Goal: Task Accomplishment & Management: Manage account settings

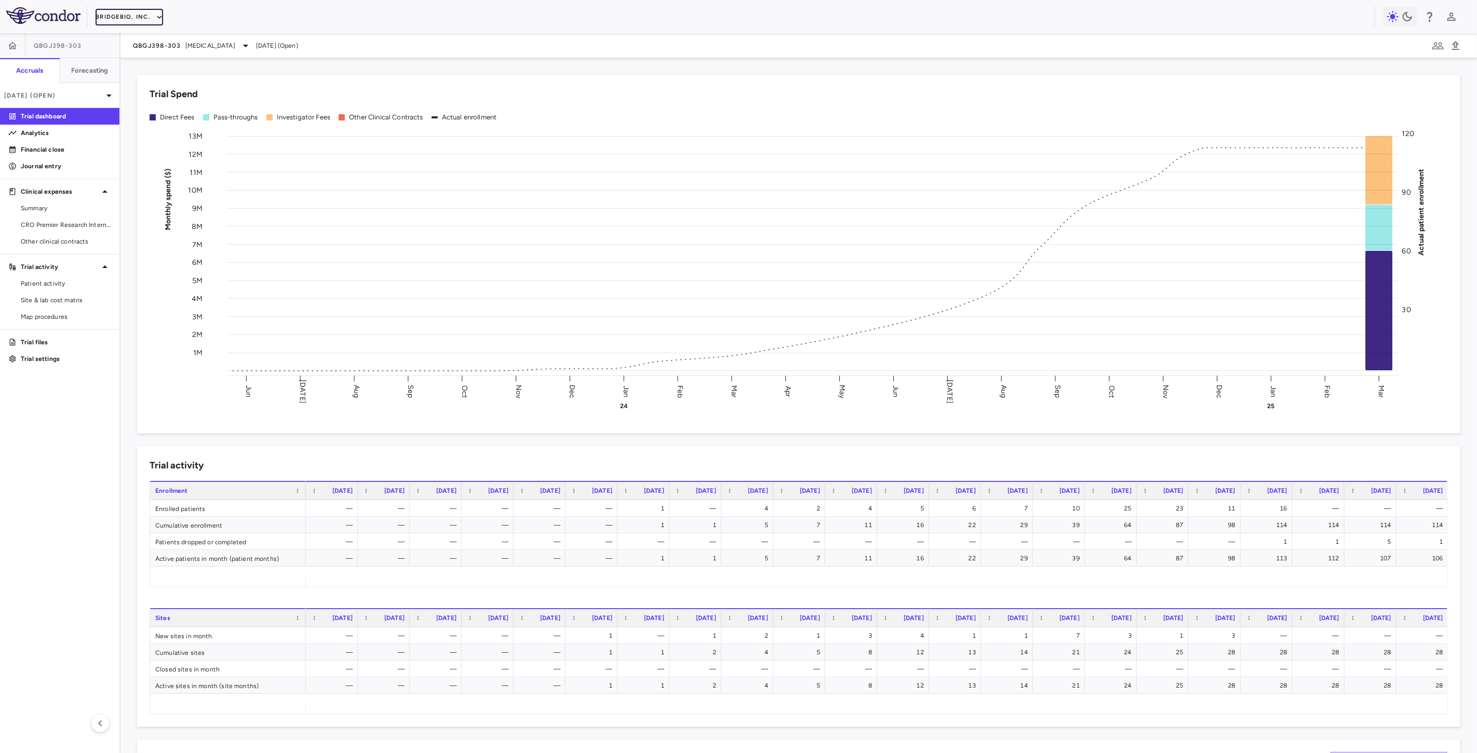
click at [141, 16] on button "BridgeBio, Inc." at bounding box center [130, 17] width 68 height 17
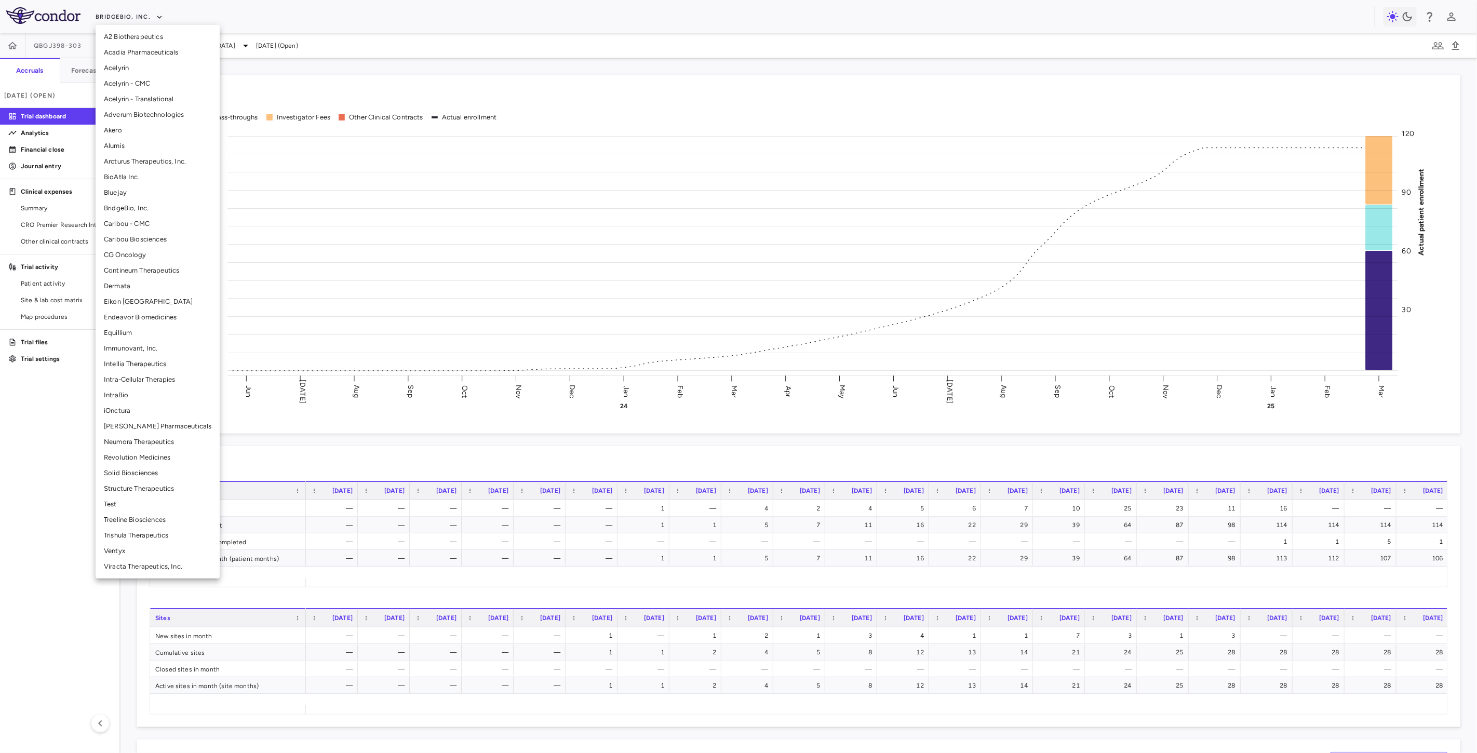
click at [125, 143] on li "Alumis" at bounding box center [158, 146] width 124 height 16
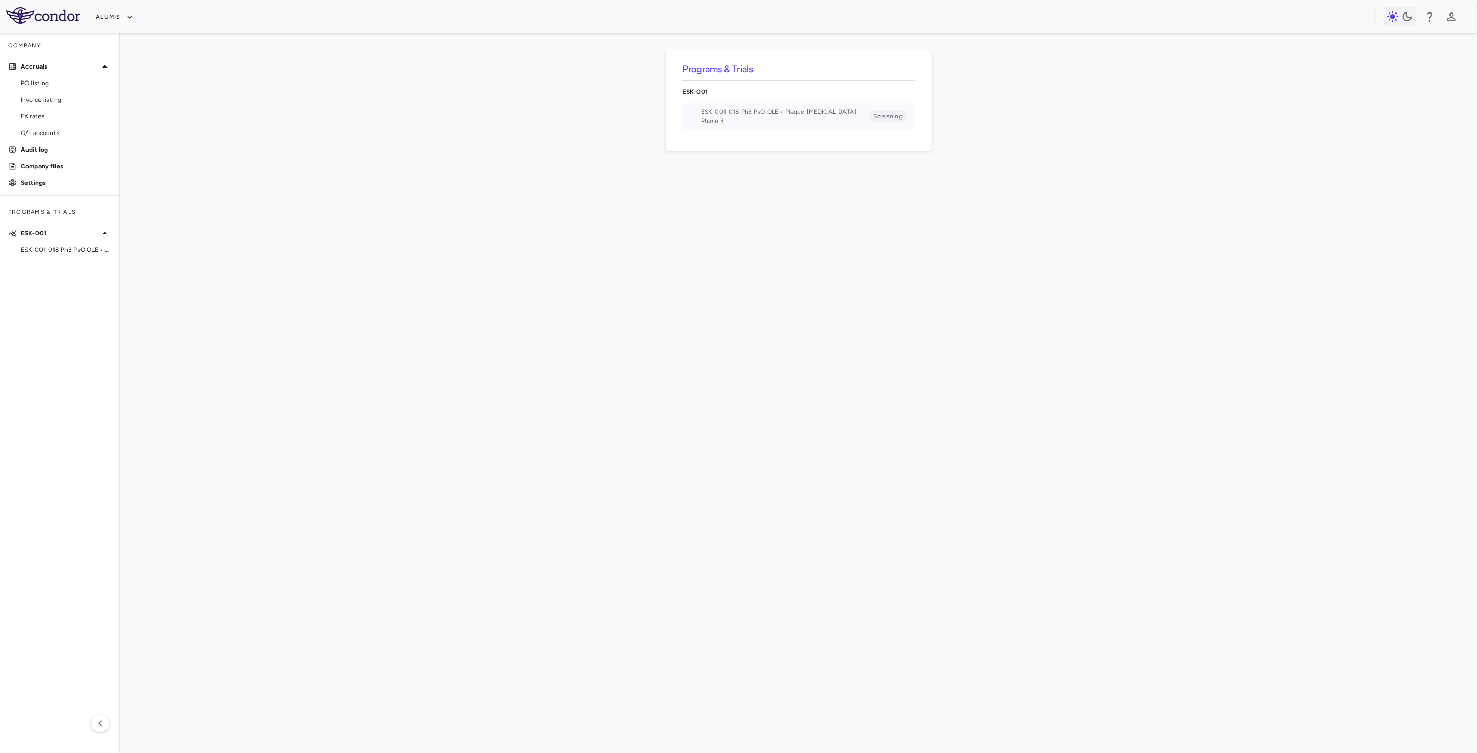
click at [741, 108] on span "ESK-001-018 Ph3 PsO OLE • Plaque [MEDICAL_DATA]" at bounding box center [785, 111] width 168 height 9
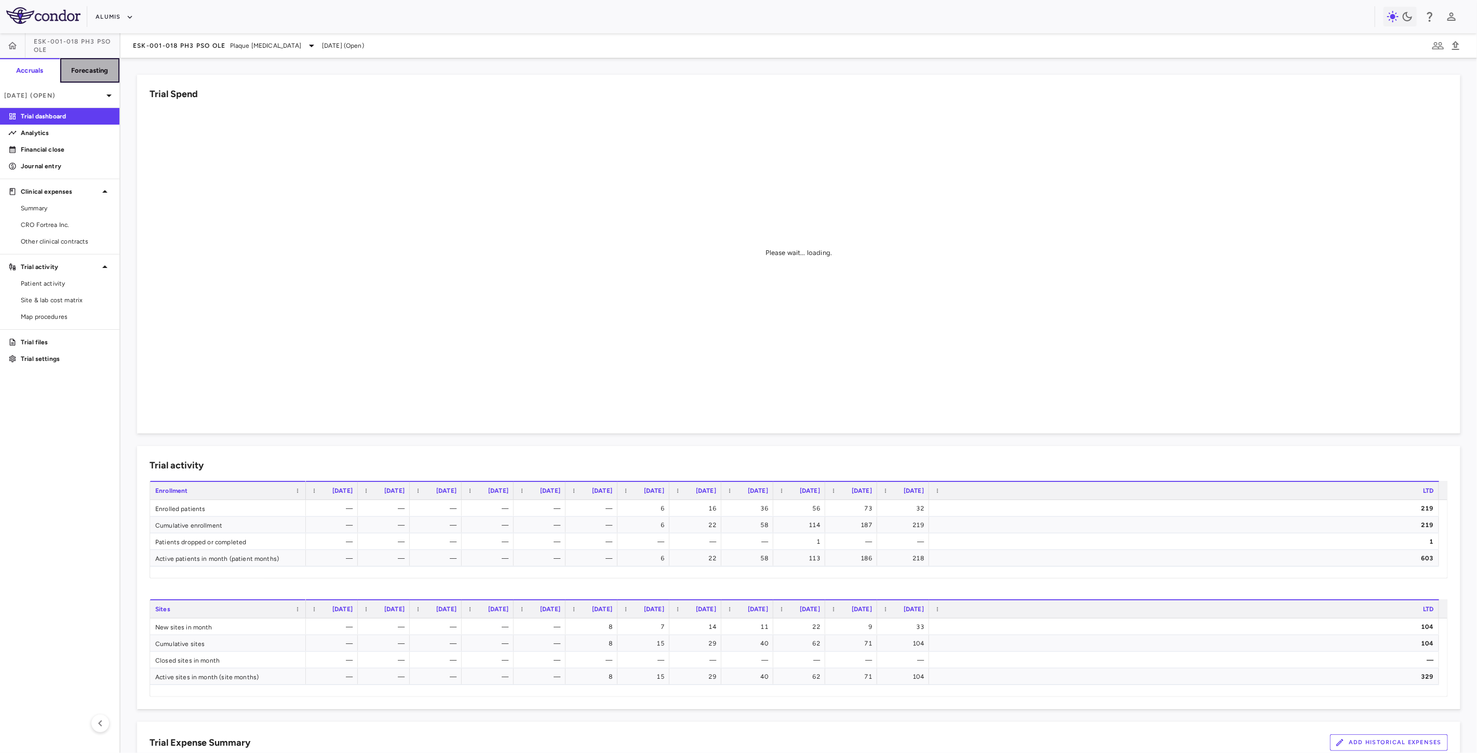
click at [92, 68] on h6 "Forecasting" at bounding box center [89, 70] width 37 height 9
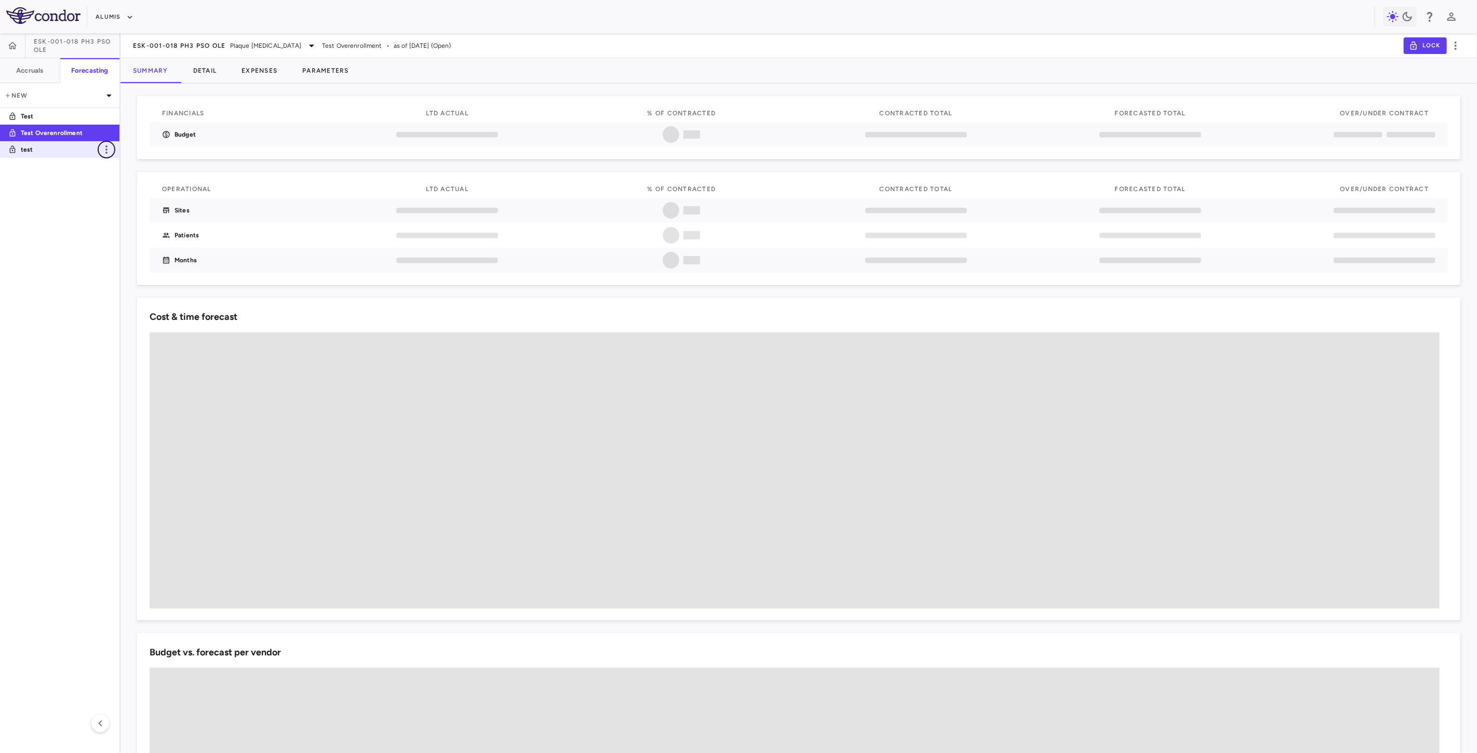
click at [108, 151] on icon "button" at bounding box center [106, 149] width 12 height 12
click at [41, 211] on div at bounding box center [738, 376] width 1477 height 753
click at [105, 149] on icon "button" at bounding box center [106, 149] width 12 height 12
click at [123, 196] on div "Delete" at bounding box center [121, 194] width 46 height 18
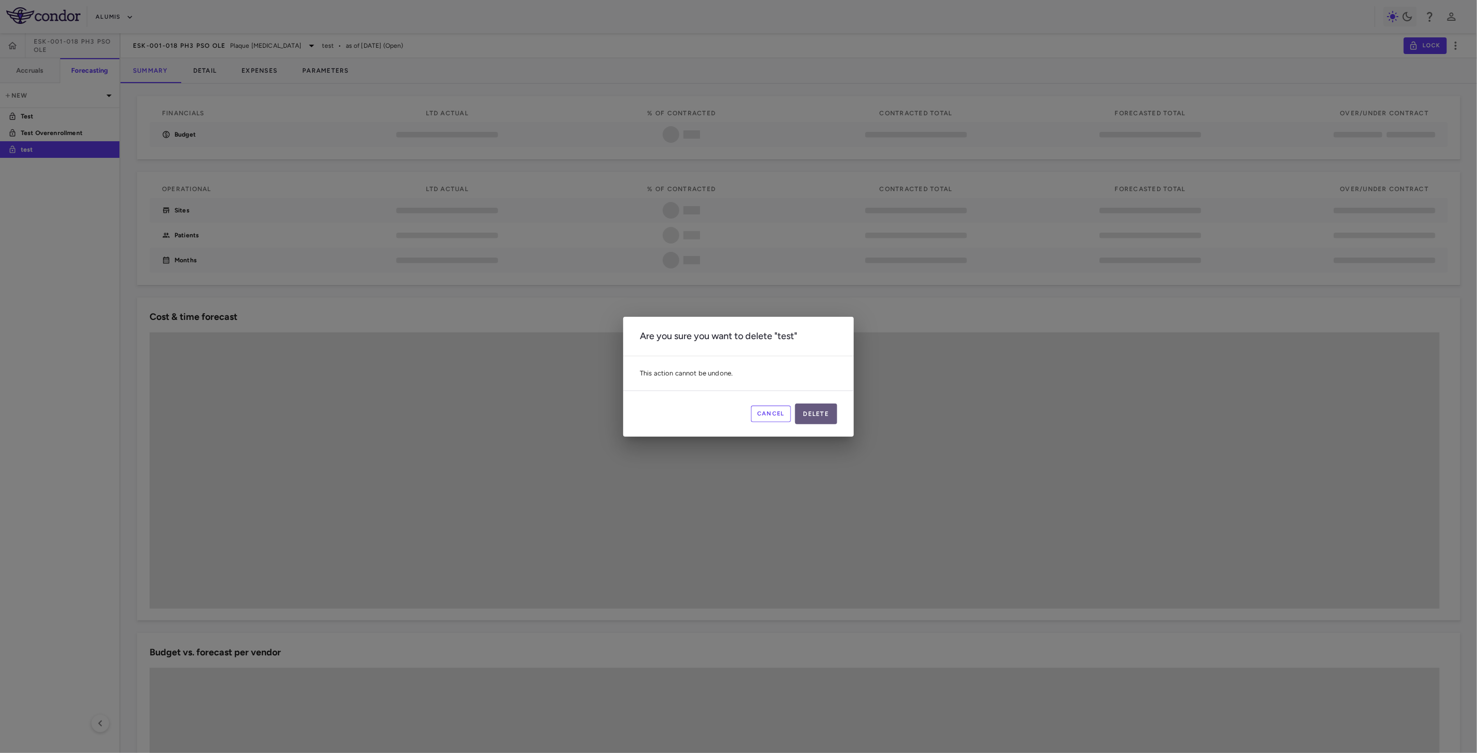
click at [823, 417] on button "Delete" at bounding box center [816, 414] width 43 height 21
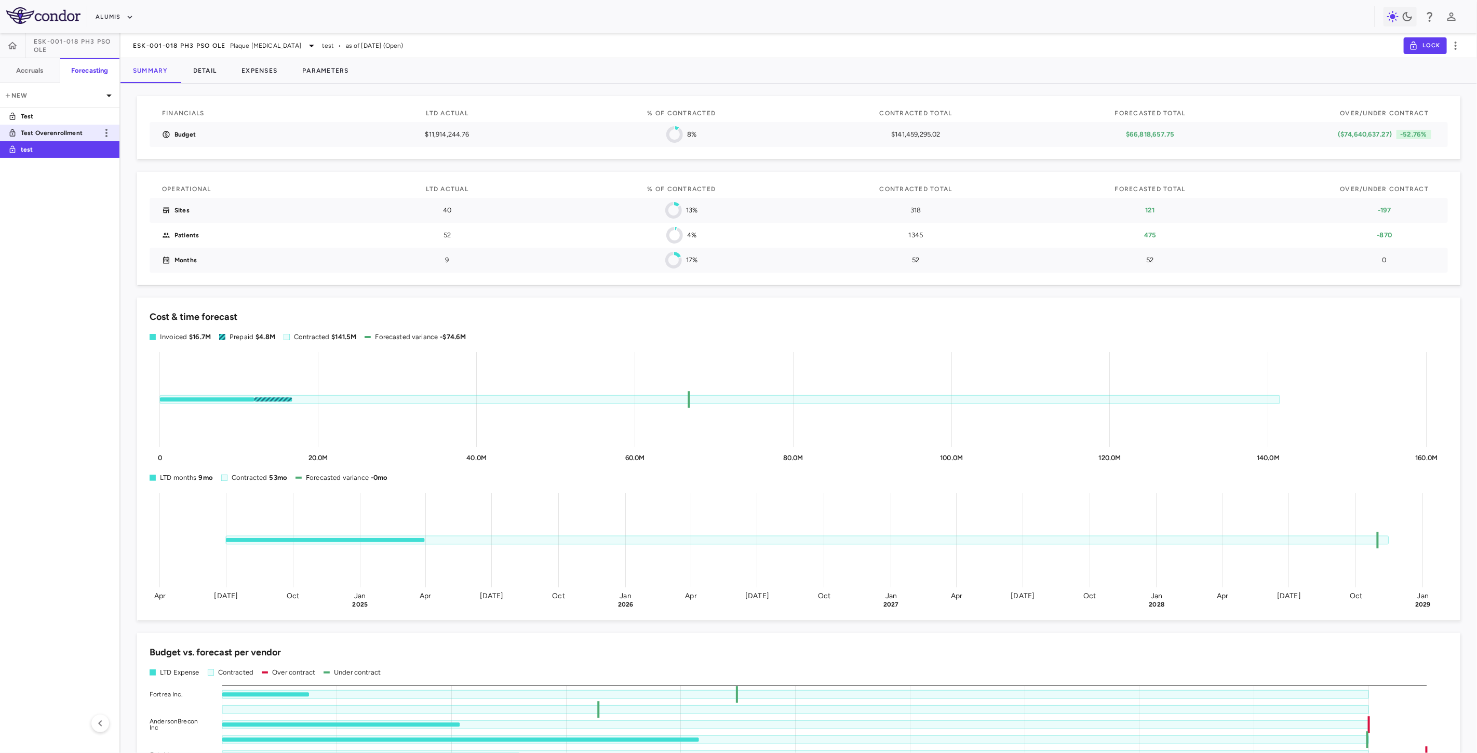
drag, startPoint x: 53, startPoint y: 132, endPoint x: 89, endPoint y: 130, distance: 35.9
click at [53, 132] on p "Test Overenrollment" at bounding box center [59, 132] width 77 height 9
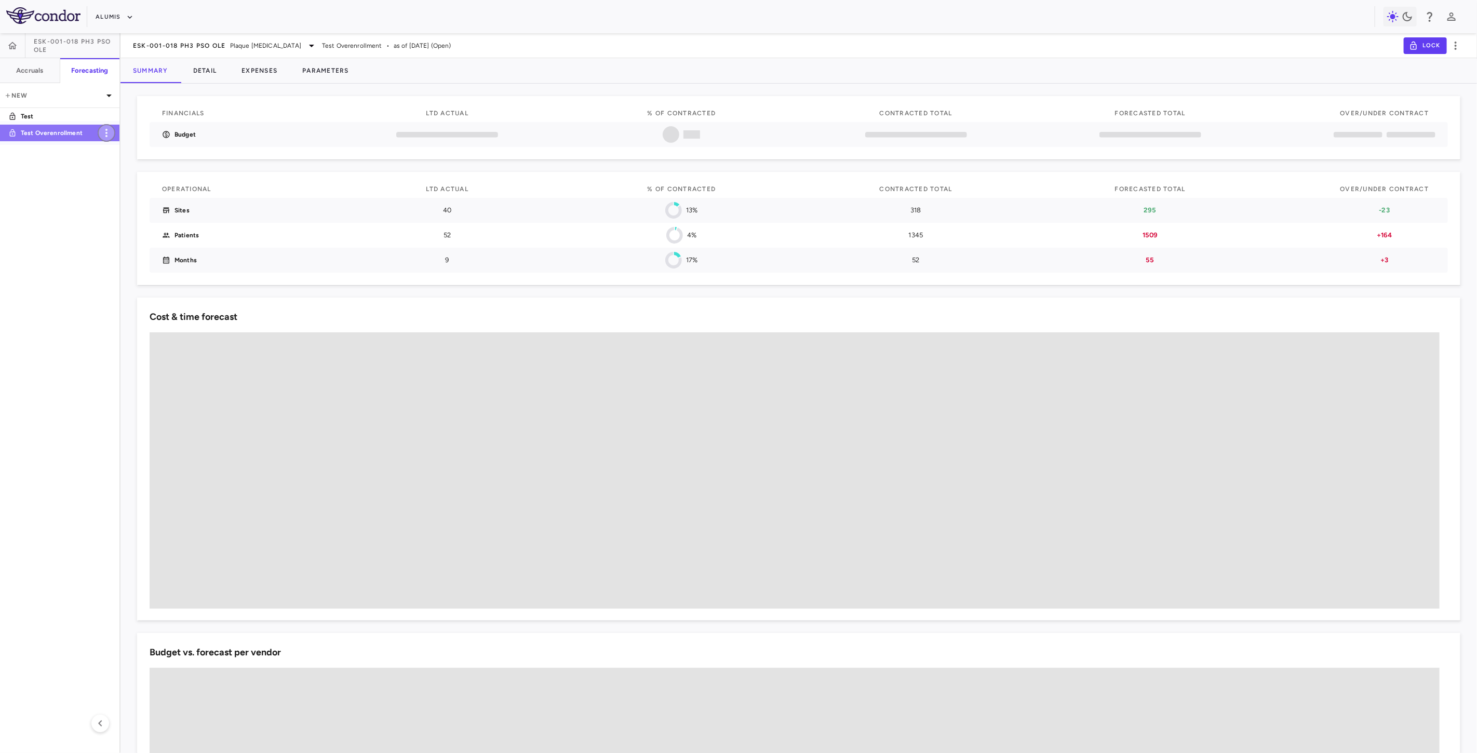
click at [108, 131] on icon "button" at bounding box center [106, 133] width 12 height 12
click at [126, 143] on div "Rename" at bounding box center [121, 142] width 46 height 18
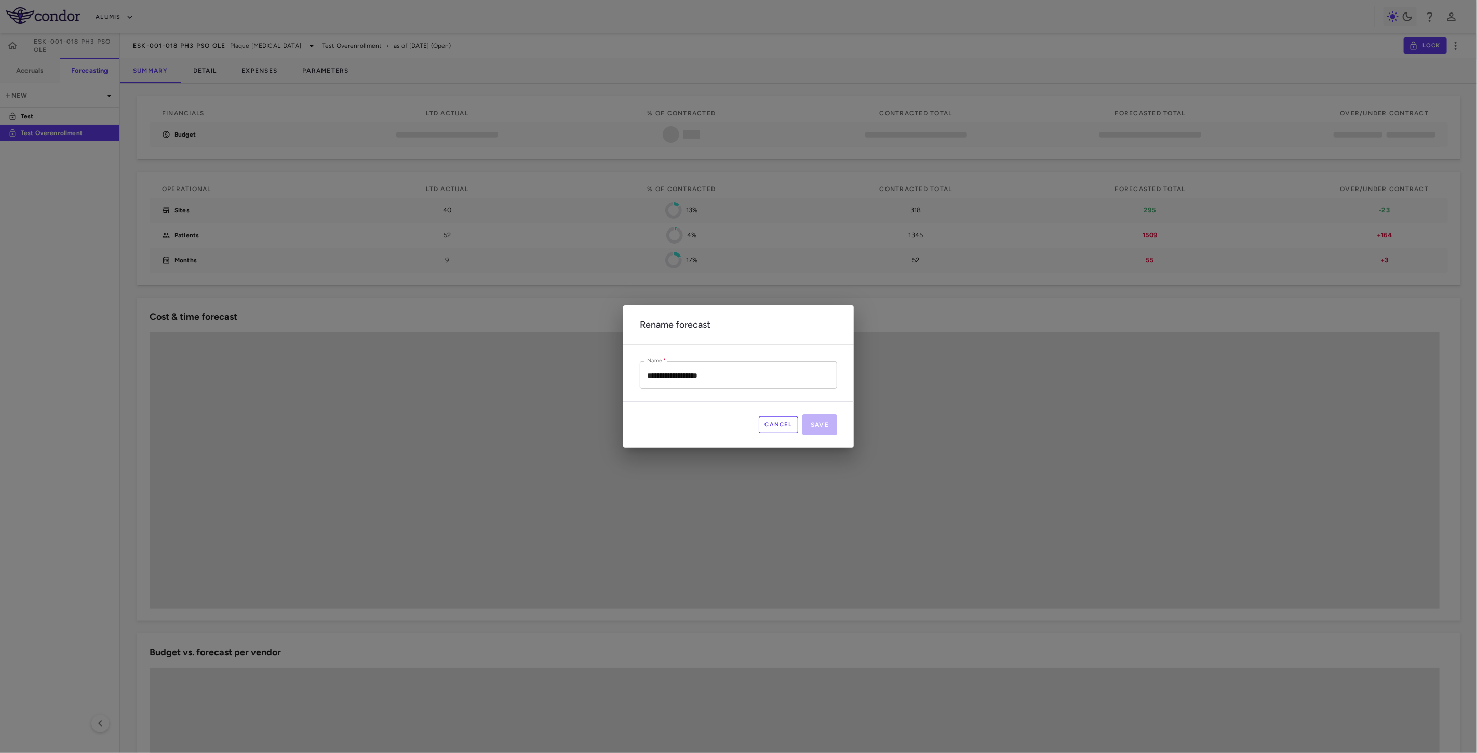
click at [662, 369] on input "**********" at bounding box center [738, 376] width 197 height 28
drag, startPoint x: 666, startPoint y: 374, endPoint x: 661, endPoint y: 372, distance: 6.1
click at [661, 372] on input "**********" at bounding box center [738, 376] width 197 height 28
click at [662, 371] on input "**********" at bounding box center [738, 376] width 197 height 28
drag, startPoint x: 663, startPoint y: 375, endPoint x: 578, endPoint y: 373, distance: 85.2
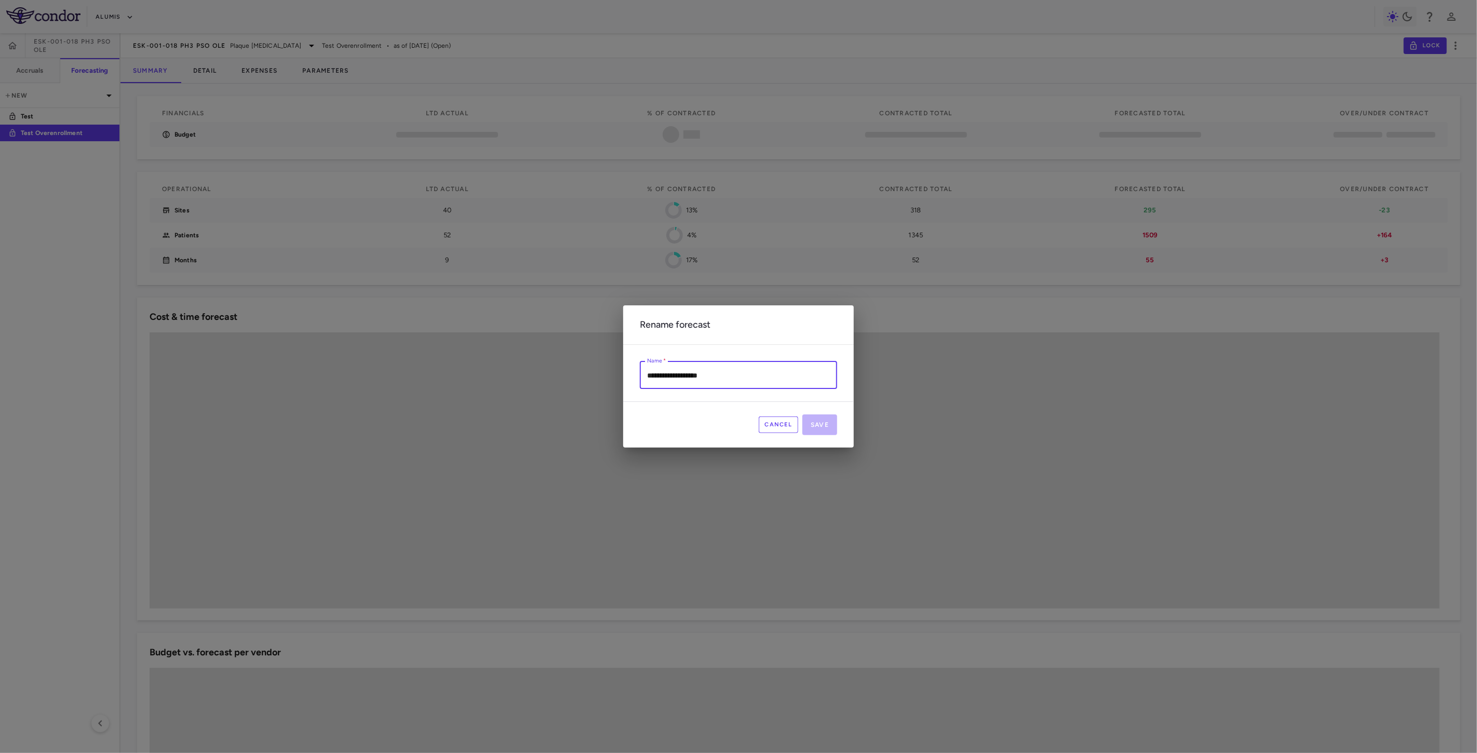
click at [578, 373] on div "**********" at bounding box center [738, 376] width 1477 height 753
click at [728, 379] on input "**********" at bounding box center [738, 376] width 197 height 28
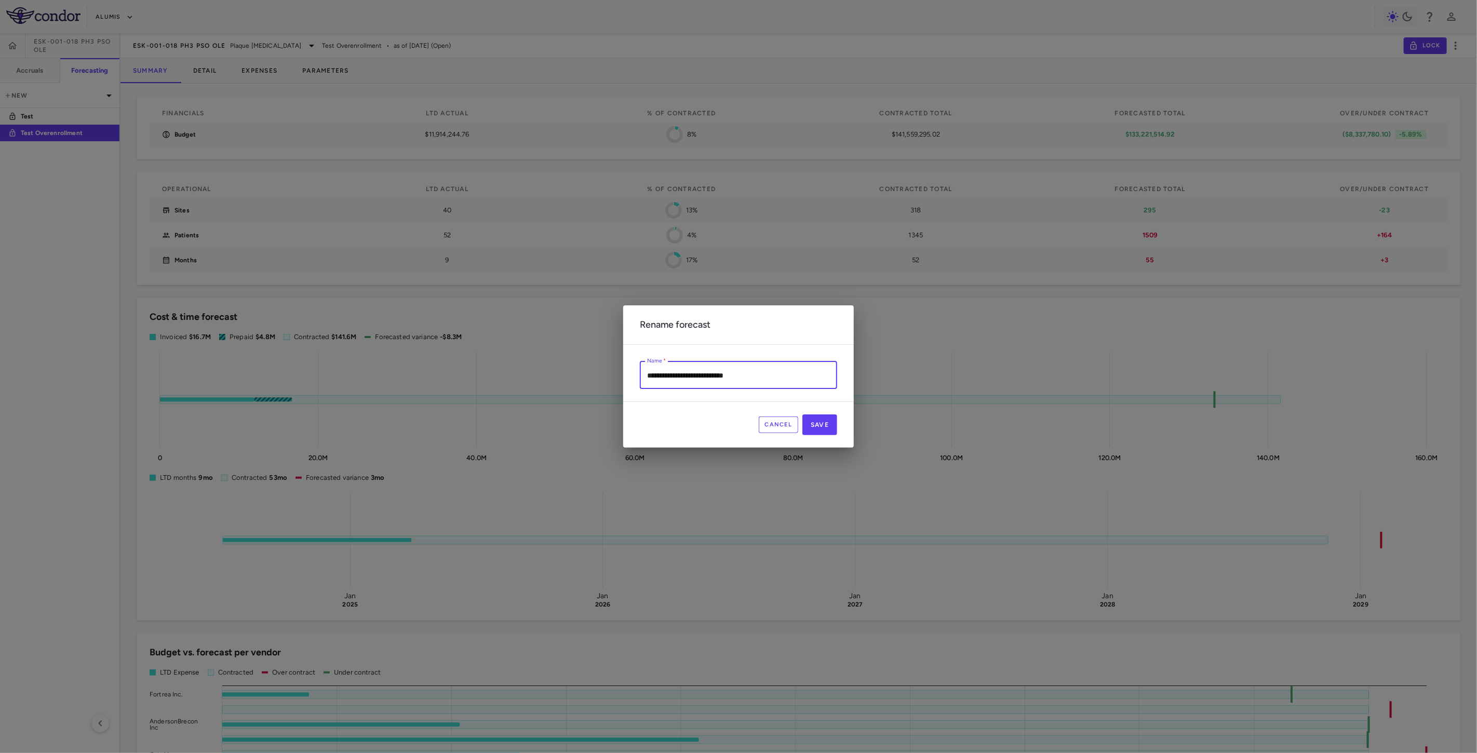
click at [785, 375] on input "**********" at bounding box center [738, 376] width 197 height 28
click at [671, 373] on input "**********" at bounding box center [738, 376] width 197 height 28
type input "**********"
click at [818, 427] on button "Save" at bounding box center [820, 425] width 35 height 21
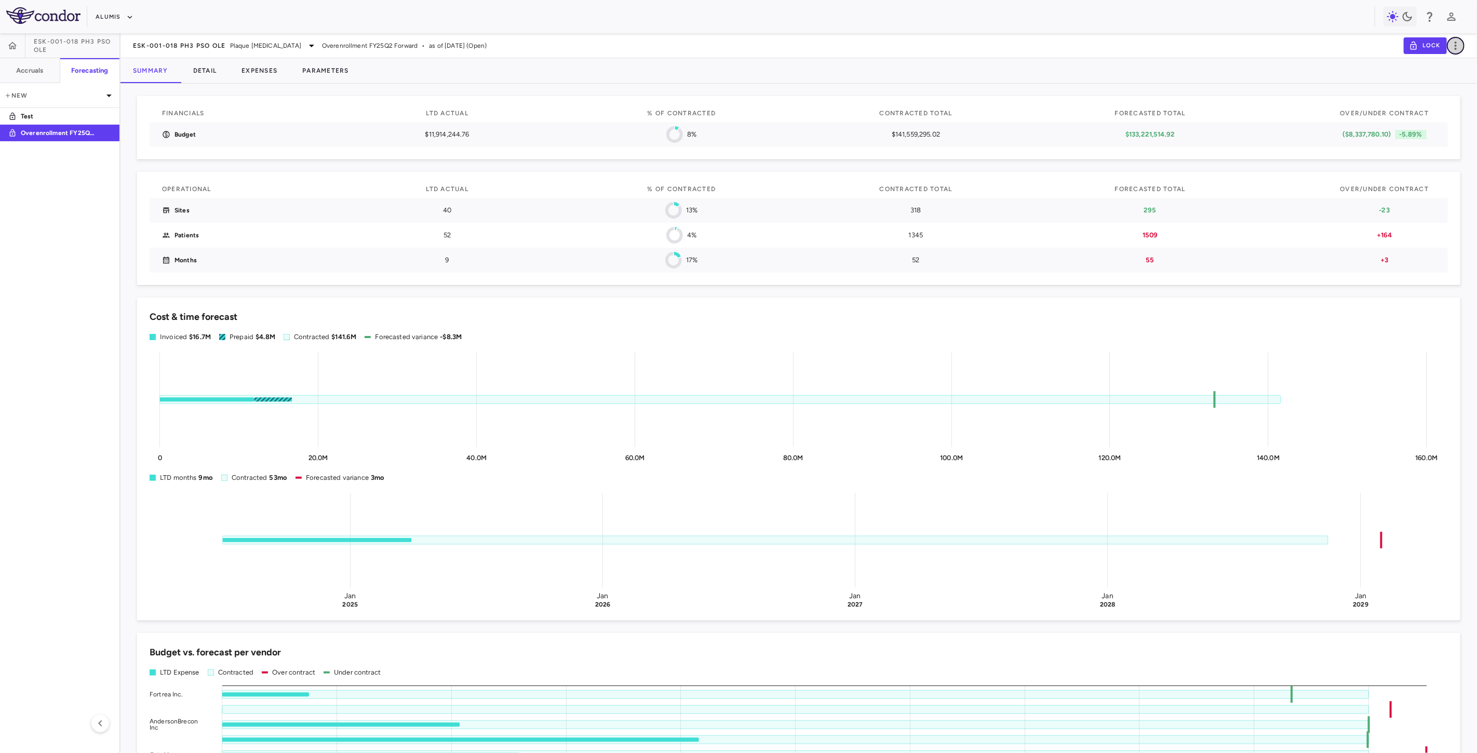
click at [1458, 49] on icon "button" at bounding box center [1456, 45] width 12 height 12
click at [1447, 78] on div "Duplicate" at bounding box center [1442, 81] width 46 height 18
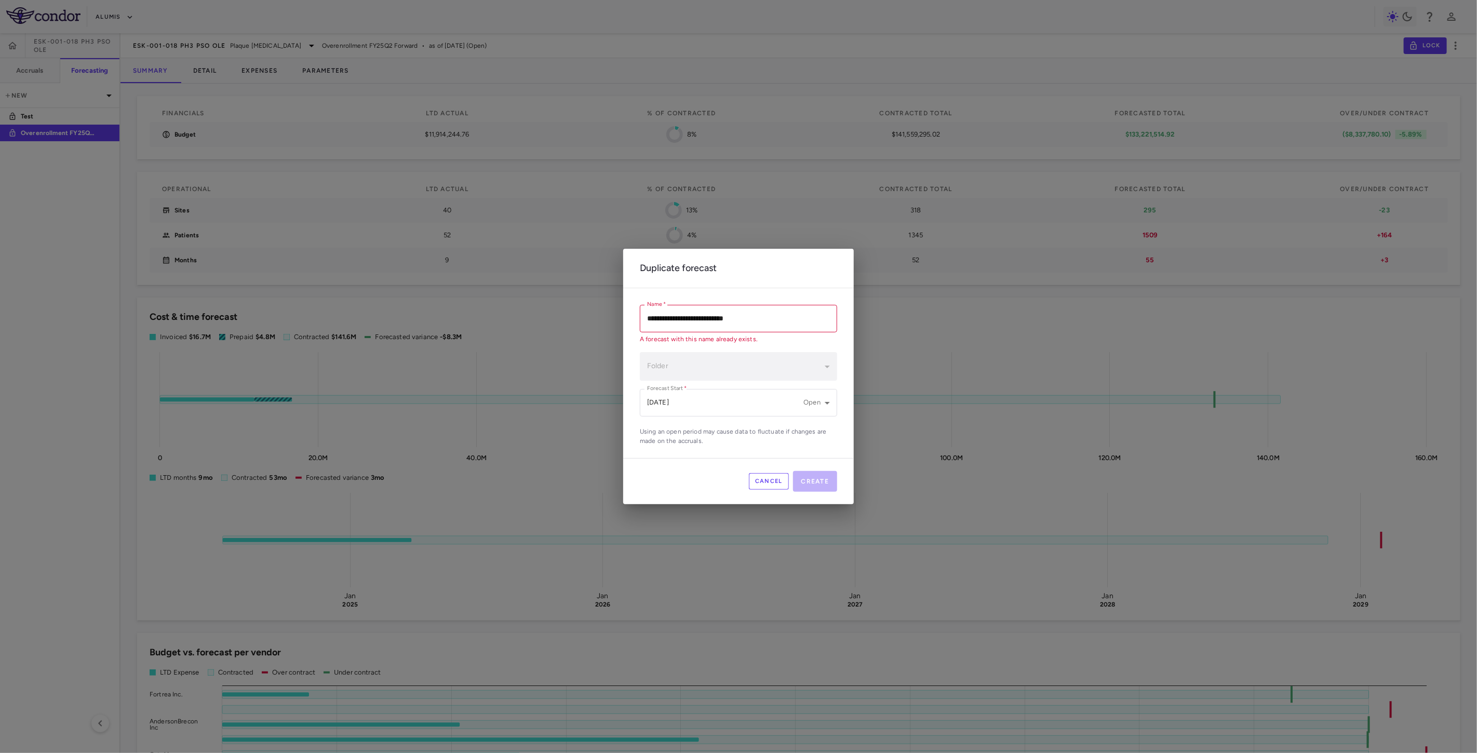
click at [724, 317] on input "**********" at bounding box center [738, 319] width 197 height 28
click at [751, 314] on input "**********" at bounding box center [738, 319] width 197 height 28
drag, startPoint x: 699, startPoint y: 319, endPoint x: 594, endPoint y: 313, distance: 105.1
click at [594, 313] on div "**********" at bounding box center [738, 376] width 1477 height 753
type input "**********"
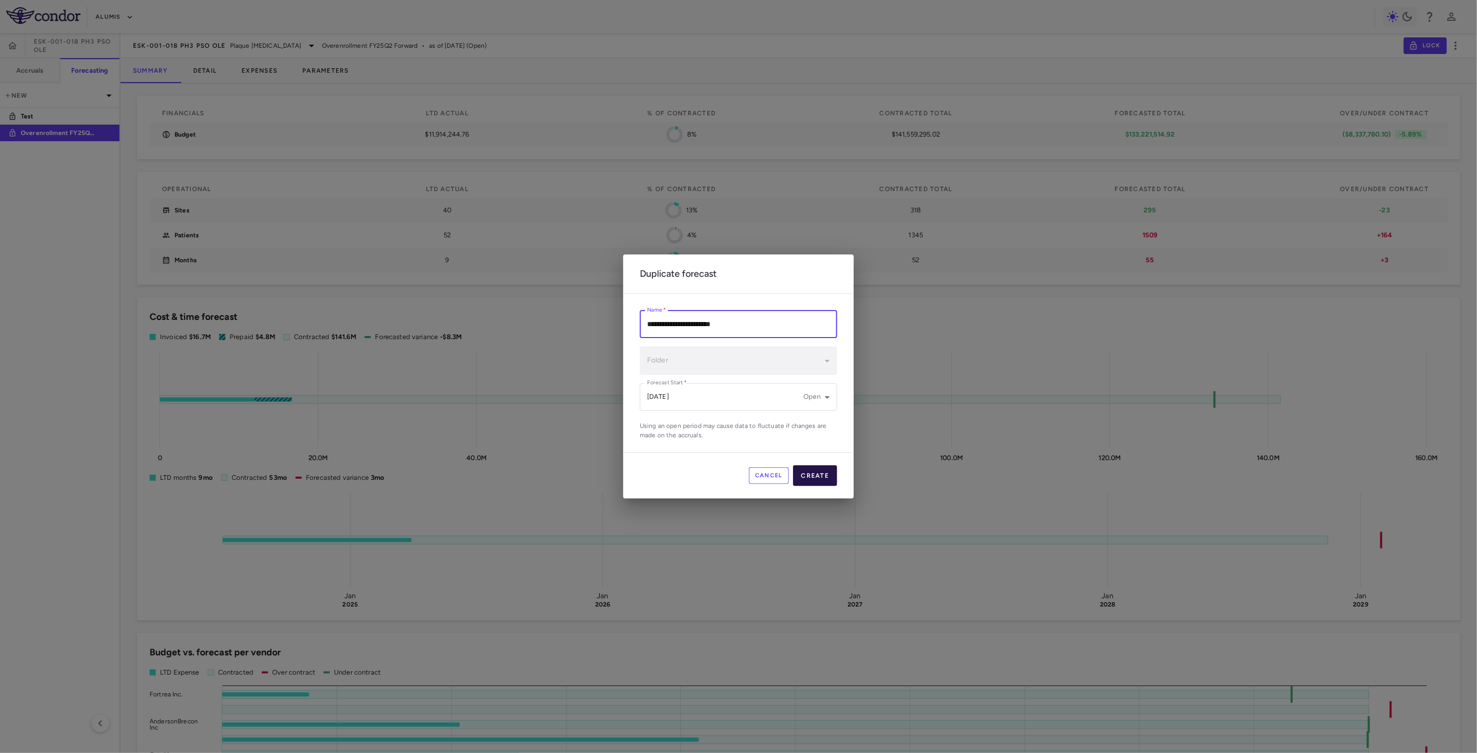
click at [824, 474] on button "Create" at bounding box center [815, 475] width 45 height 21
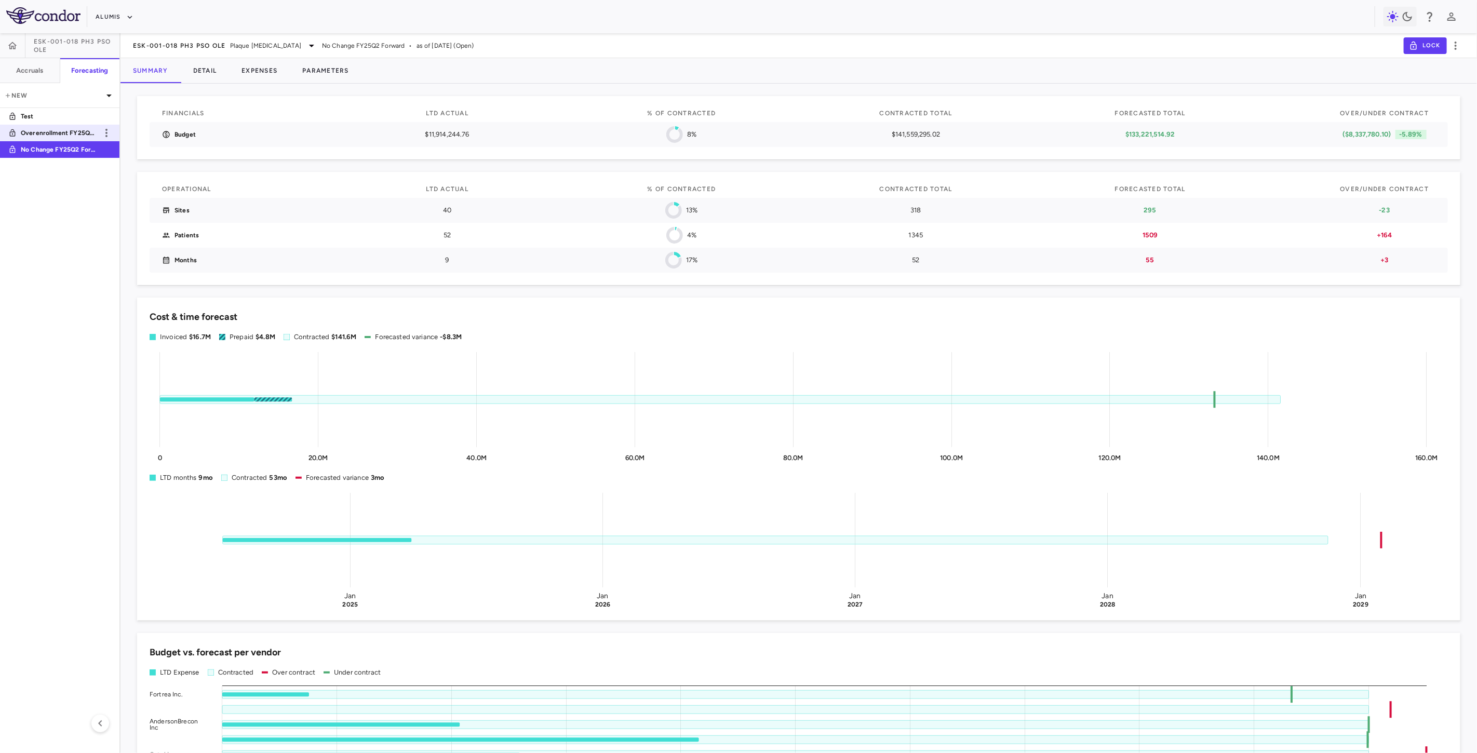
click at [71, 134] on p "Overenrollment FY25Q2 Forward" at bounding box center [59, 132] width 77 height 9
click at [76, 142] on link "No Change FY25Q2 Forward" at bounding box center [59, 150] width 119 height 24
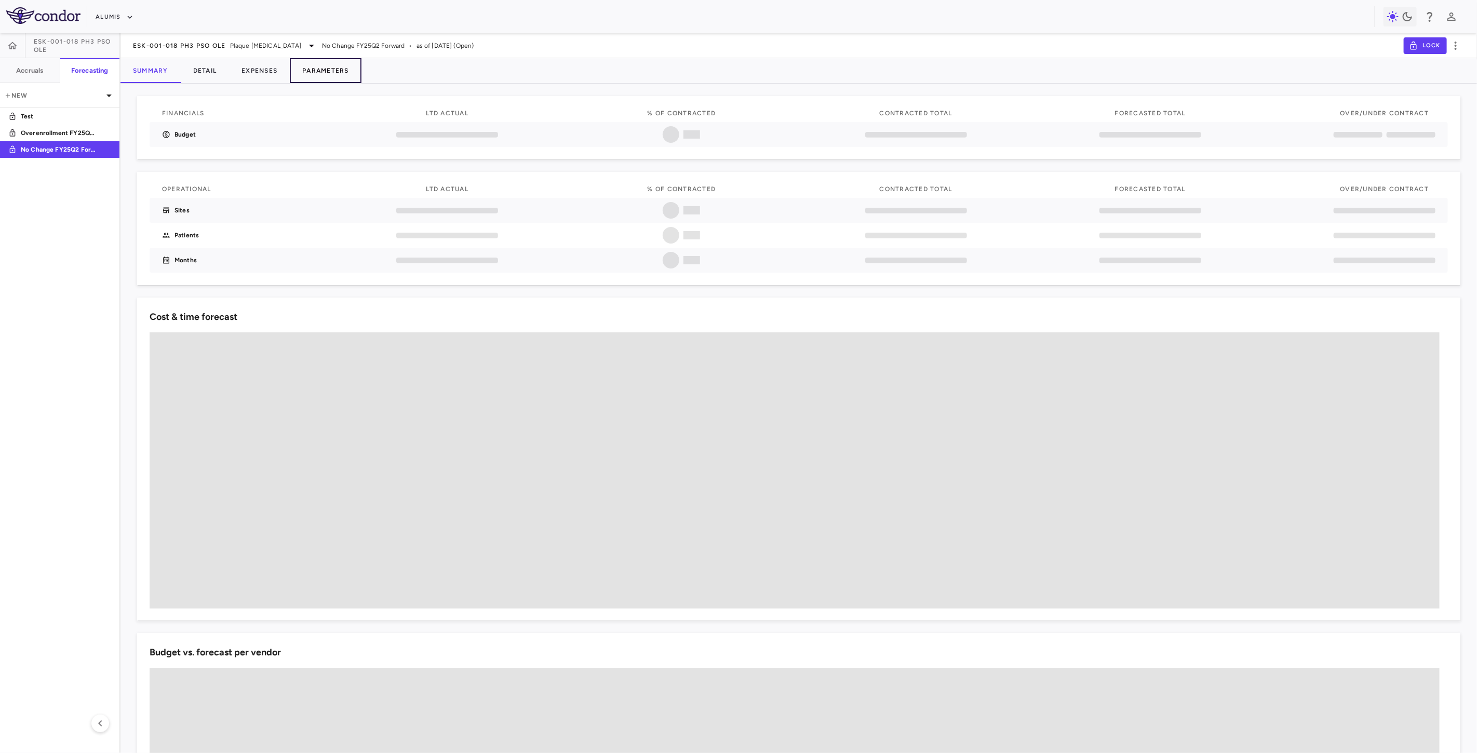
click at [351, 70] on button "Parameters" at bounding box center [326, 70] width 72 height 25
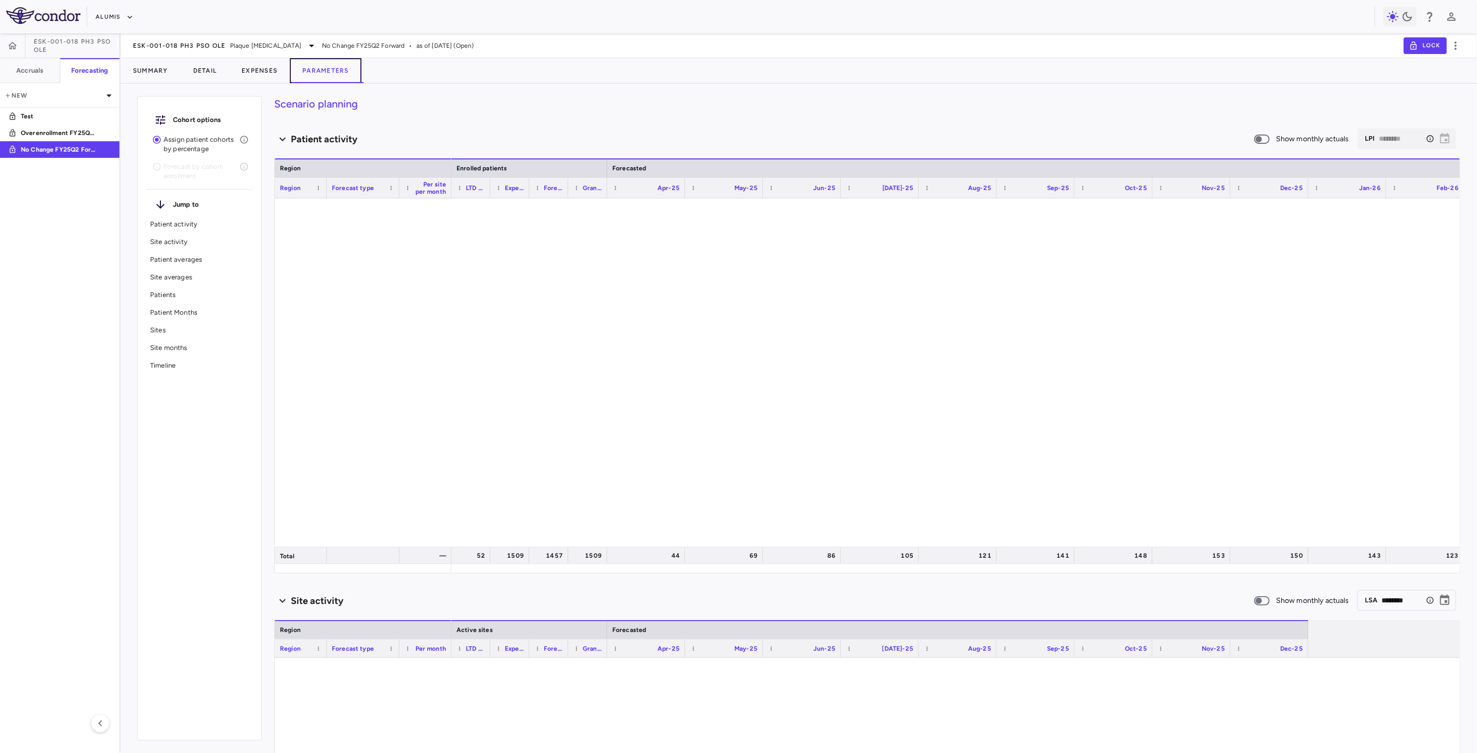
type input "********"
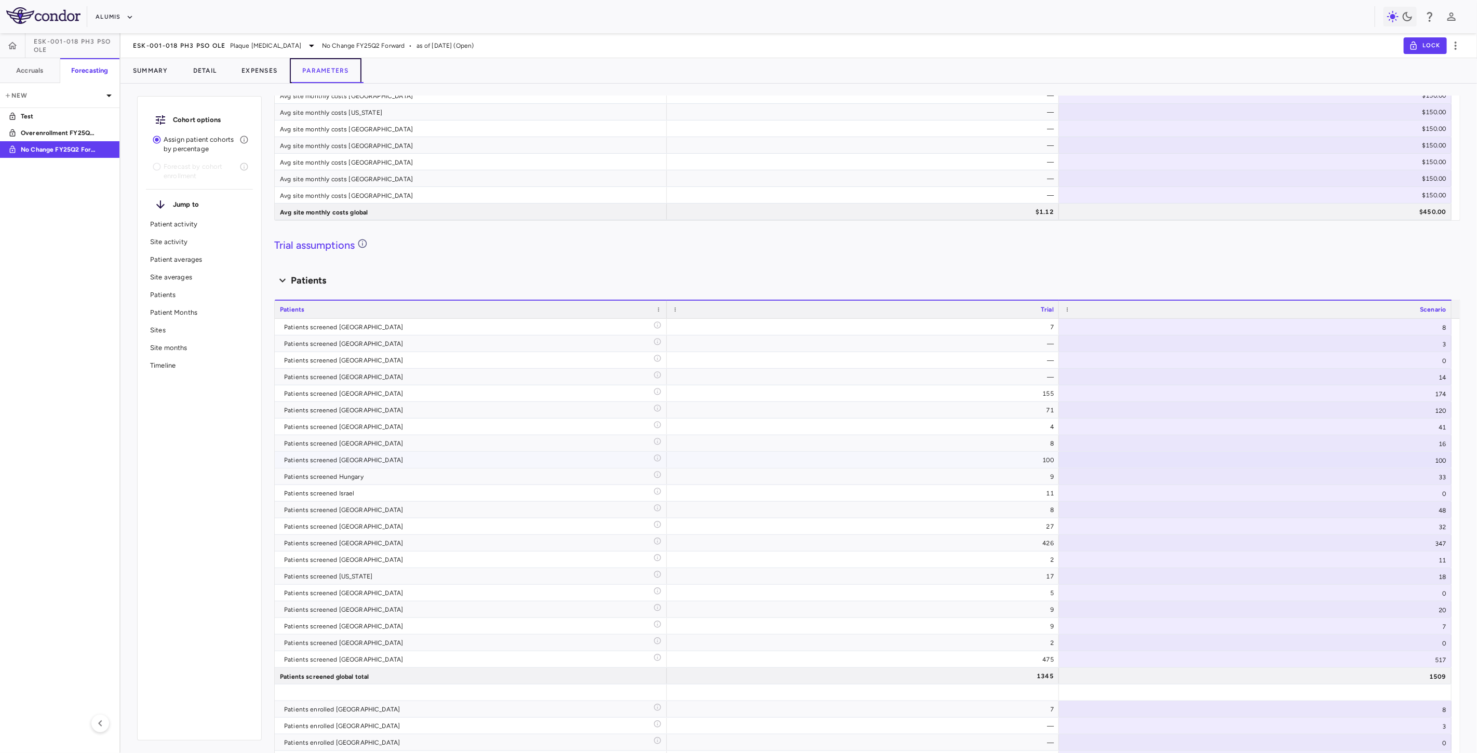
scroll to position [3694, 0]
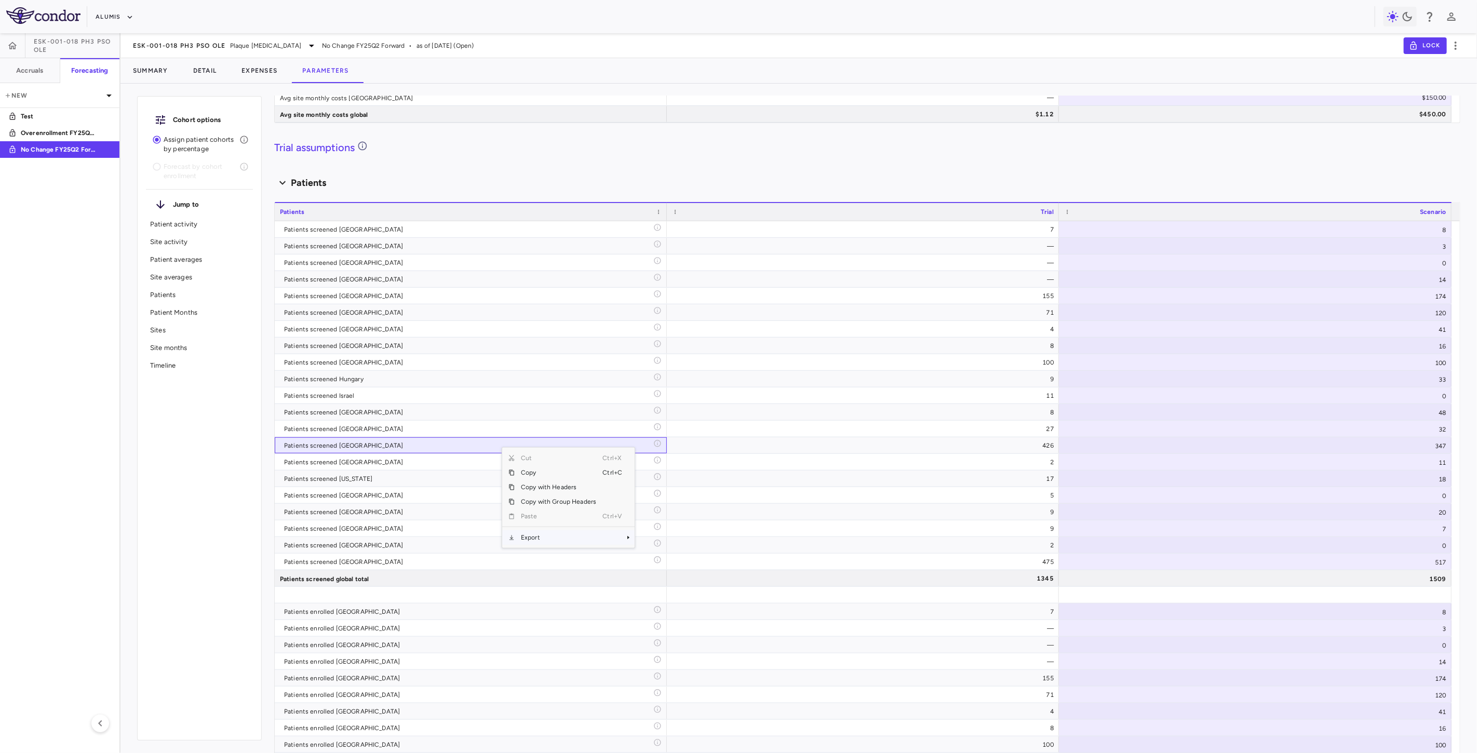
click at [546, 538] on span "Export" at bounding box center [559, 537] width 88 height 15
click at [675, 539] on span "CSV Export" at bounding box center [669, 541] width 49 height 15
click at [1222, 230] on div "8" at bounding box center [1255, 229] width 393 height 16
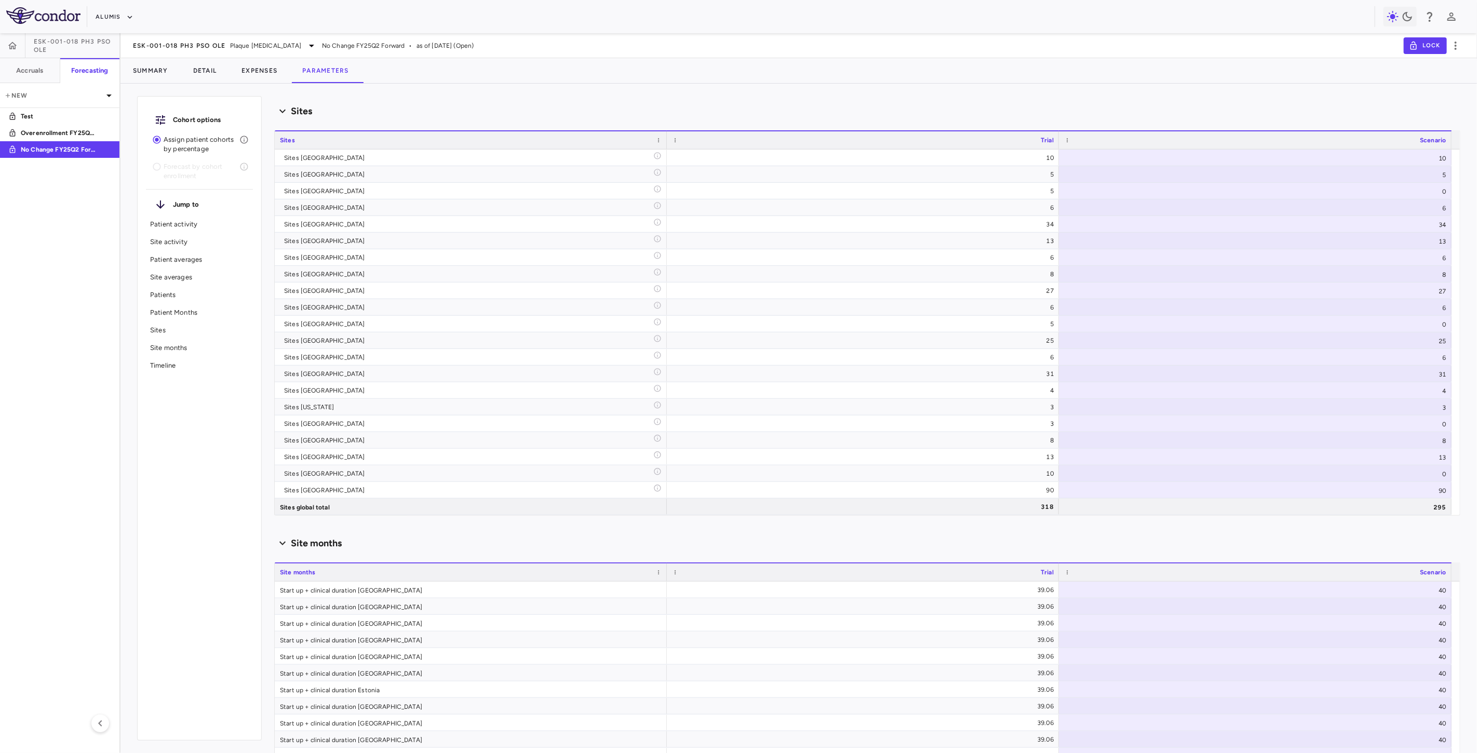
click at [1008, 550] on div "Site months" at bounding box center [867, 544] width 1186 height 14
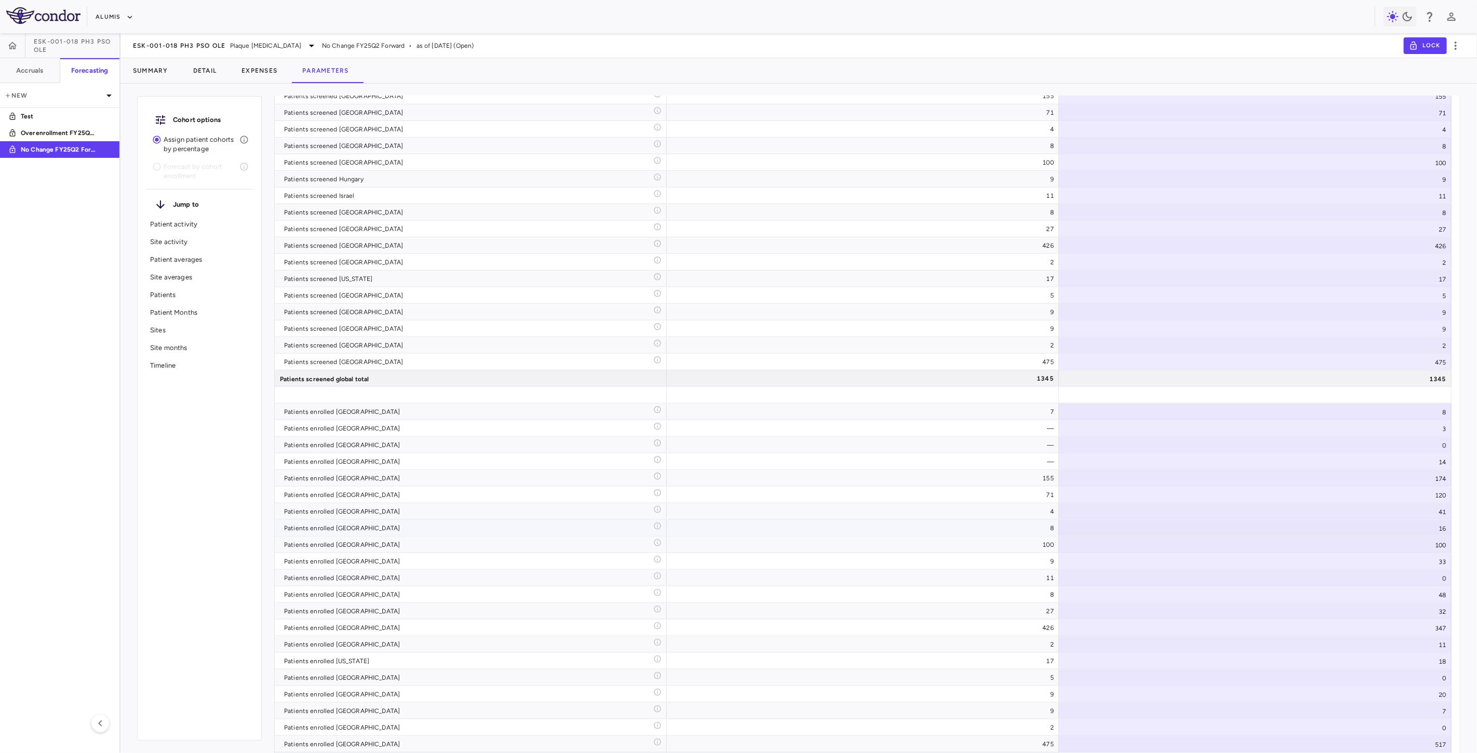
scroll to position [3951, 0]
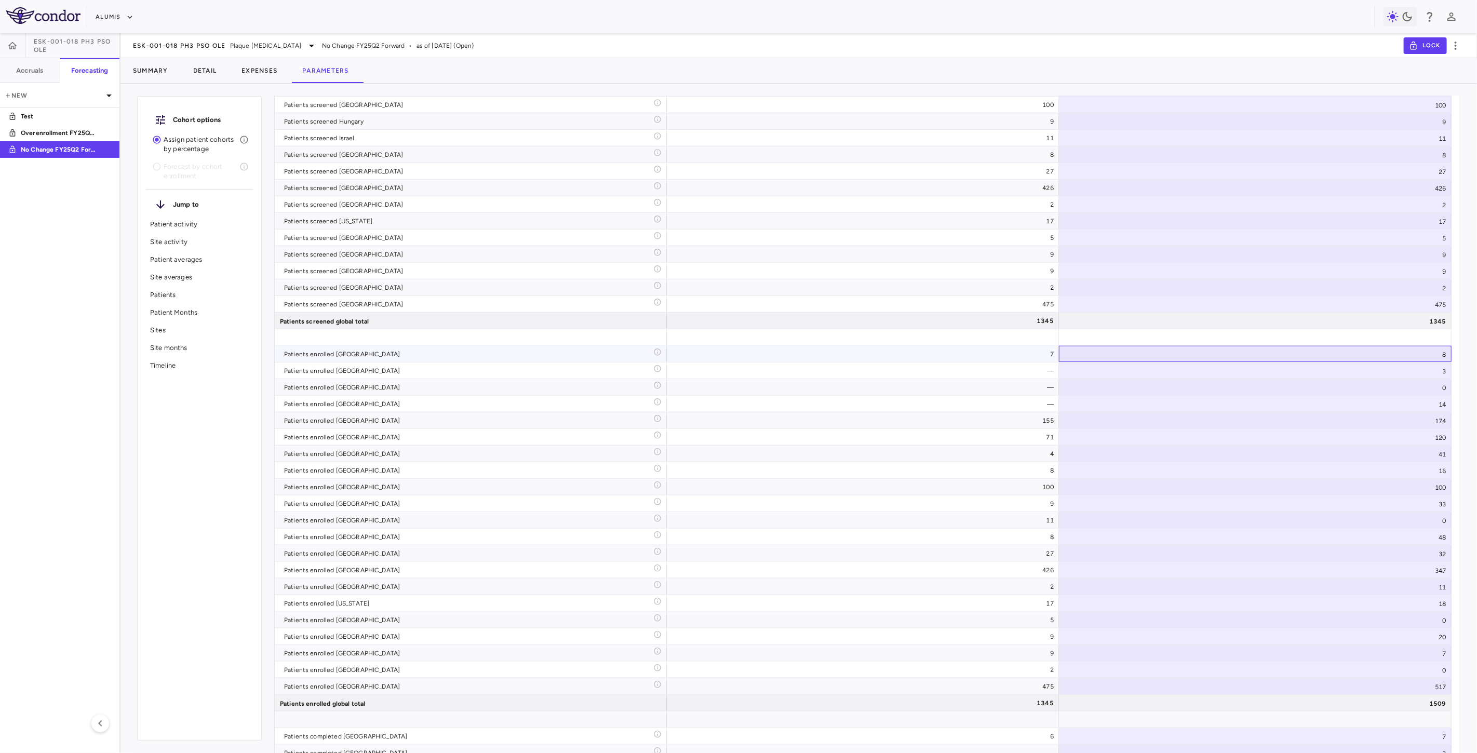
click at [1182, 352] on div "8" at bounding box center [1255, 354] width 393 height 16
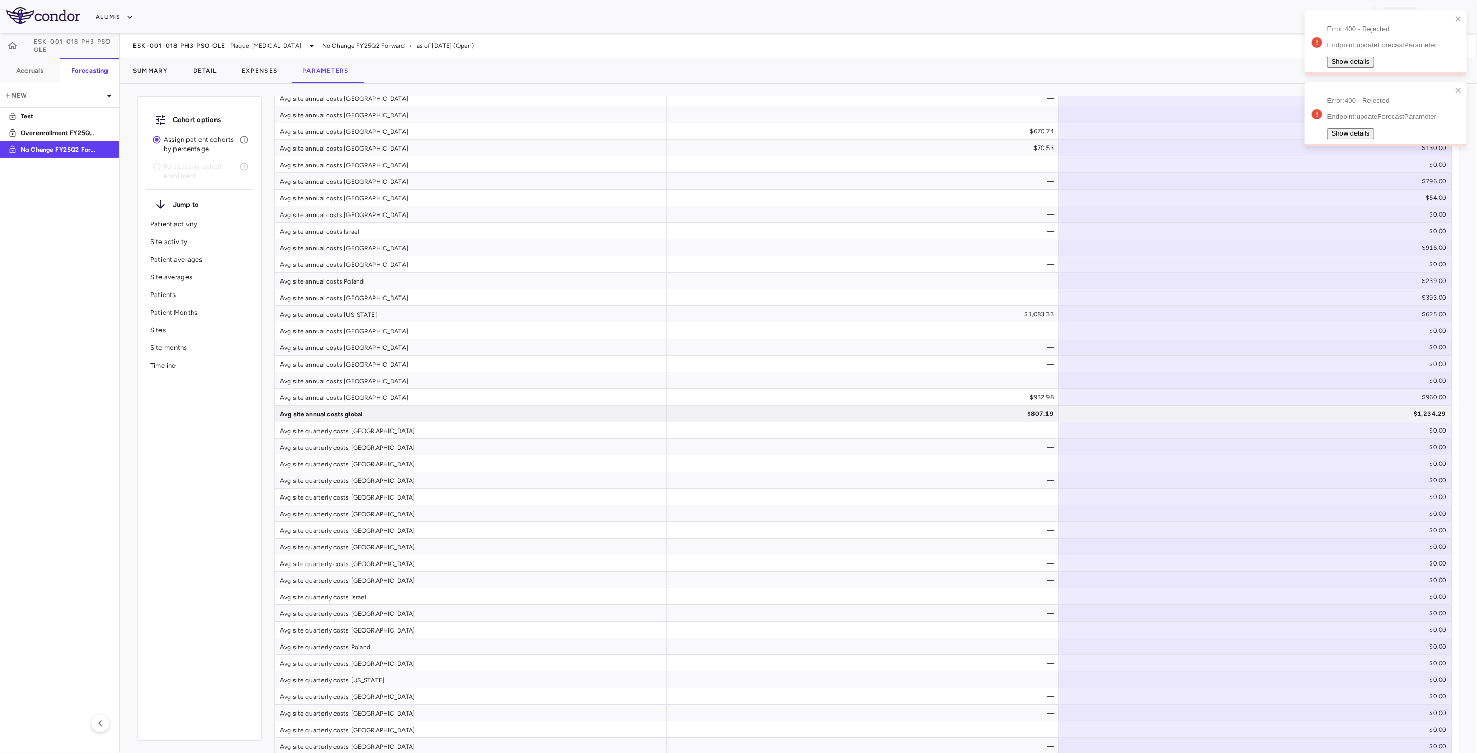
scroll to position [4413, 0]
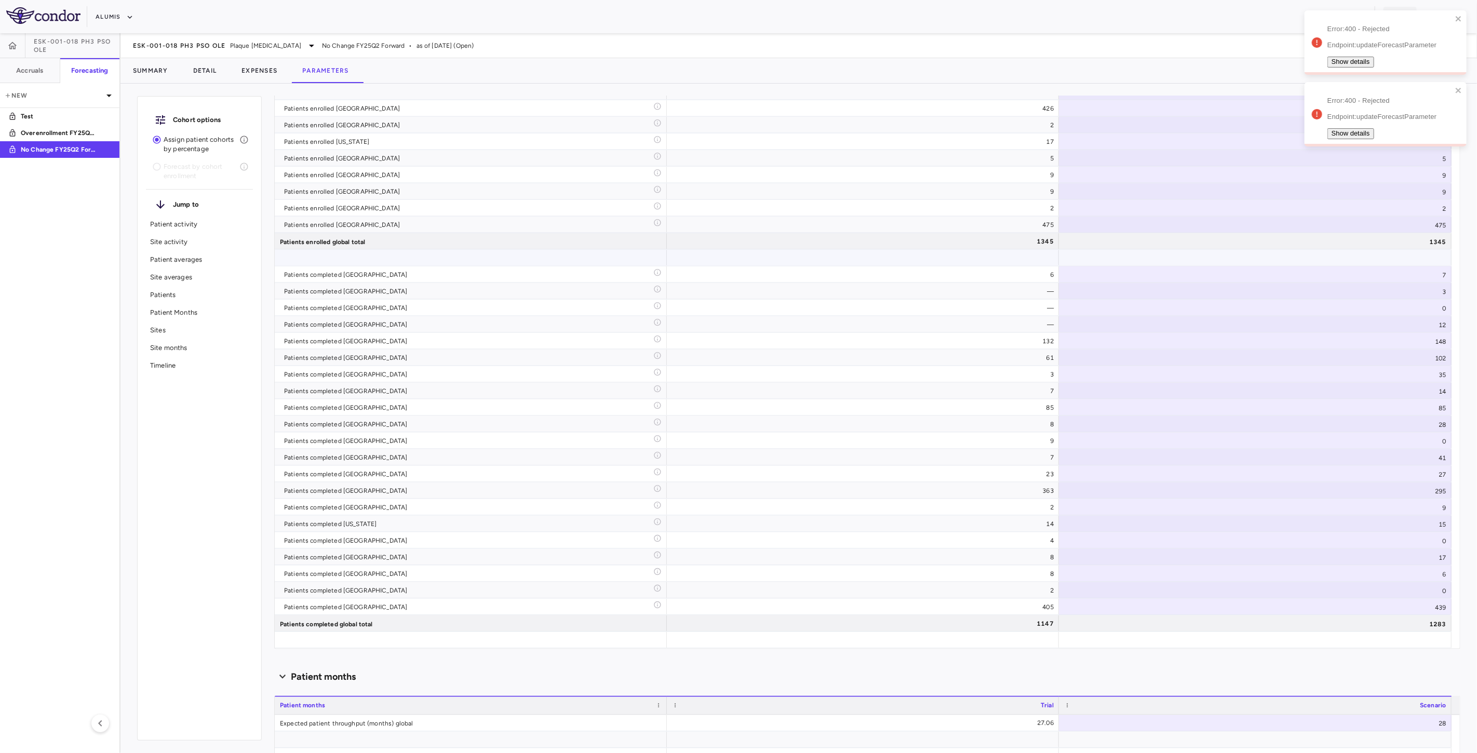
drag, startPoint x: 938, startPoint y: 263, endPoint x: 1305, endPoint y: 263, distance: 367.8
click at [938, 263] on div at bounding box center [863, 257] width 382 height 15
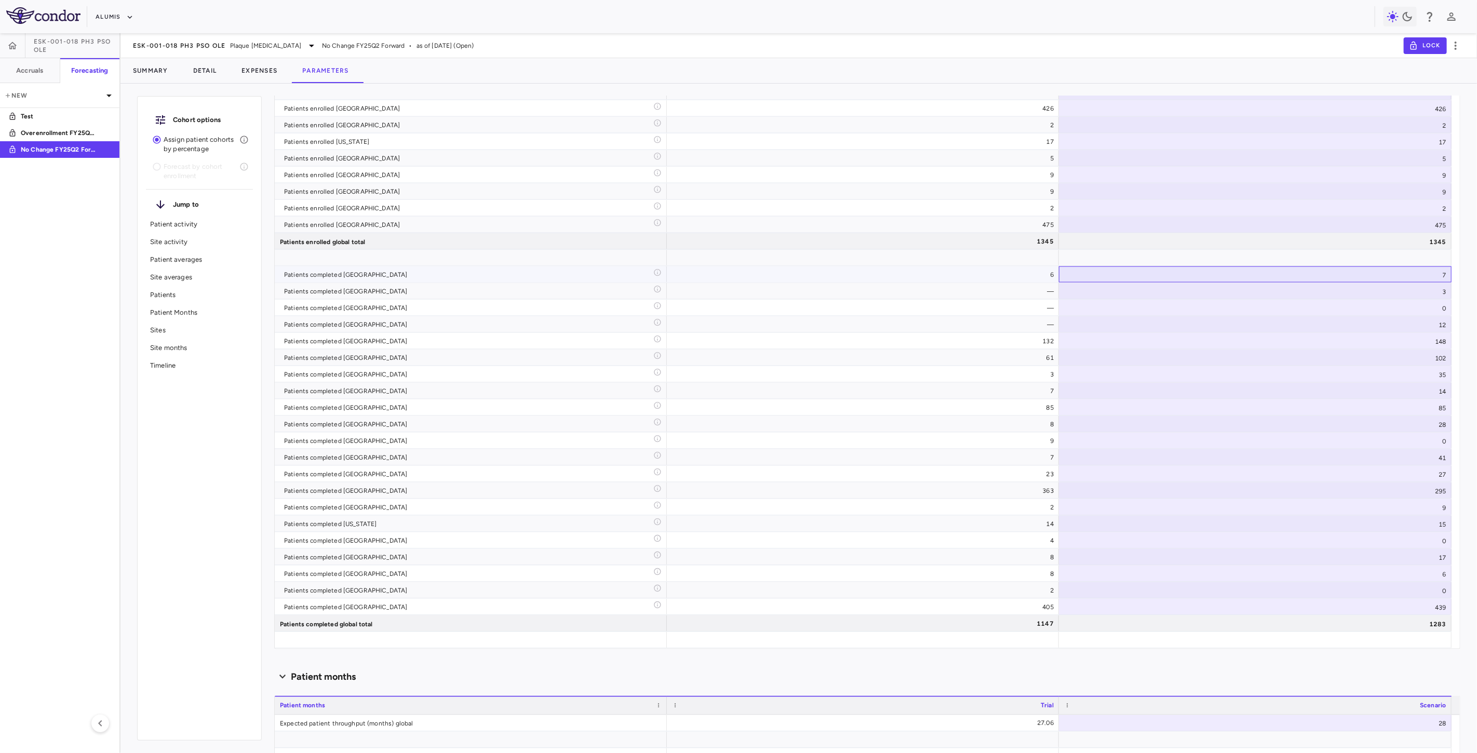
click at [1252, 274] on div "7" at bounding box center [1255, 274] width 393 height 16
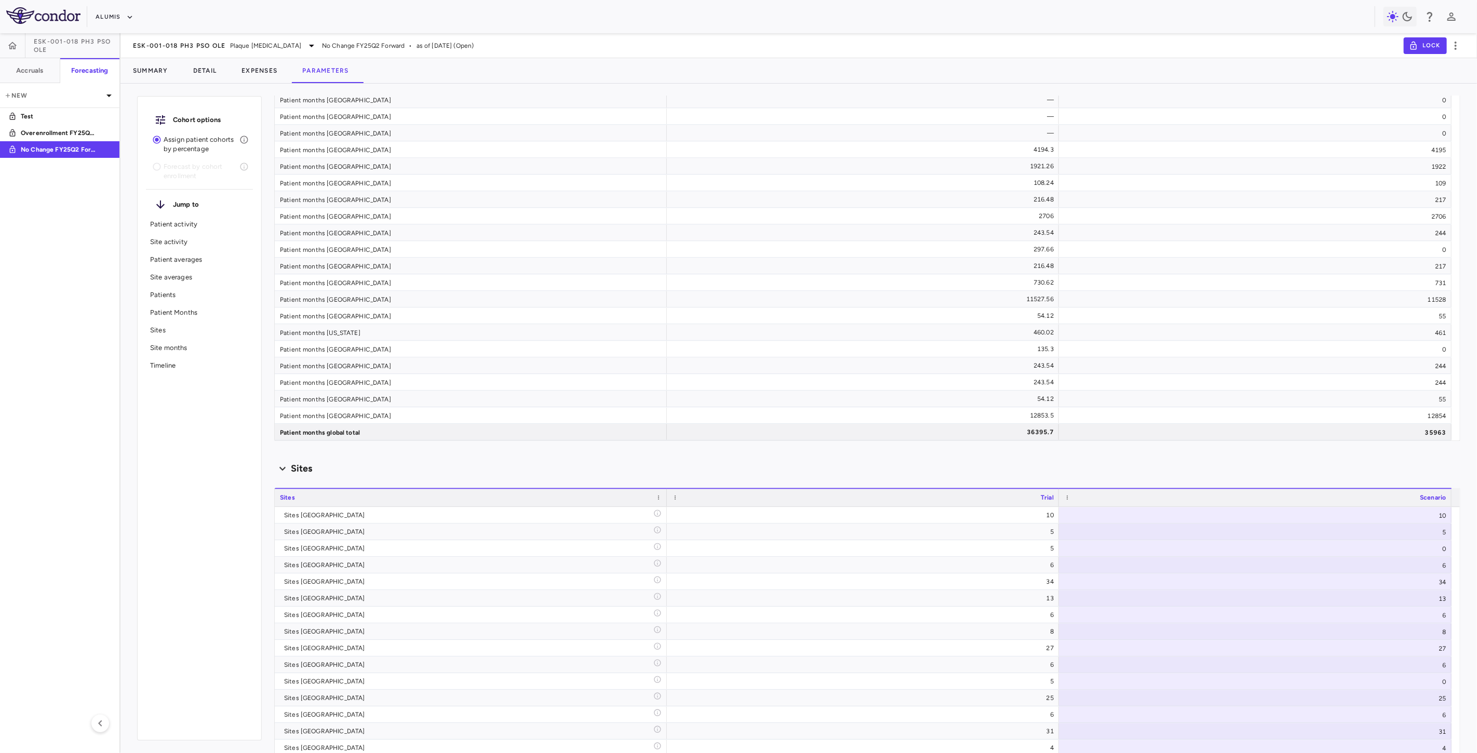
scroll to position [5260, 0]
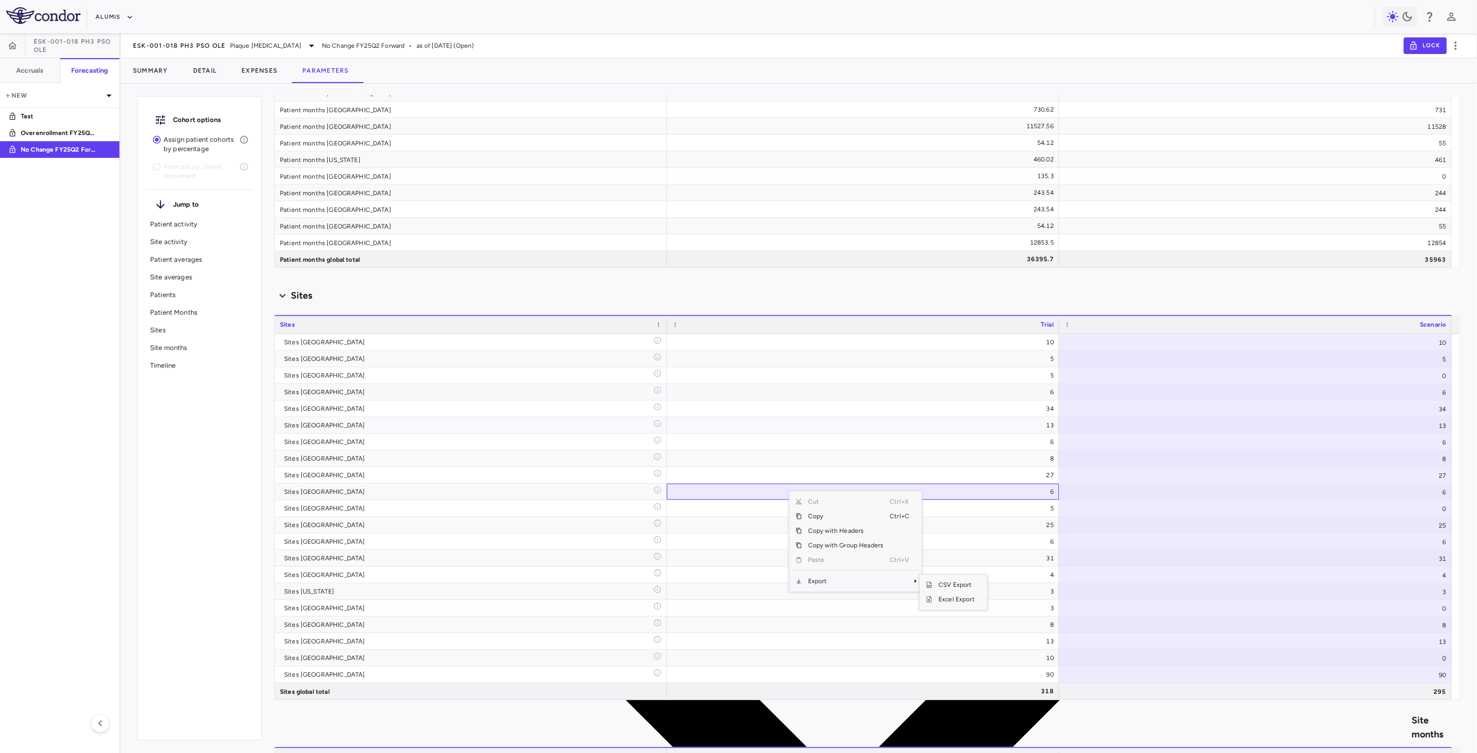
click at [845, 577] on span "Export" at bounding box center [846, 581] width 88 height 15
click at [954, 586] on span "CSV Export" at bounding box center [956, 585] width 49 height 15
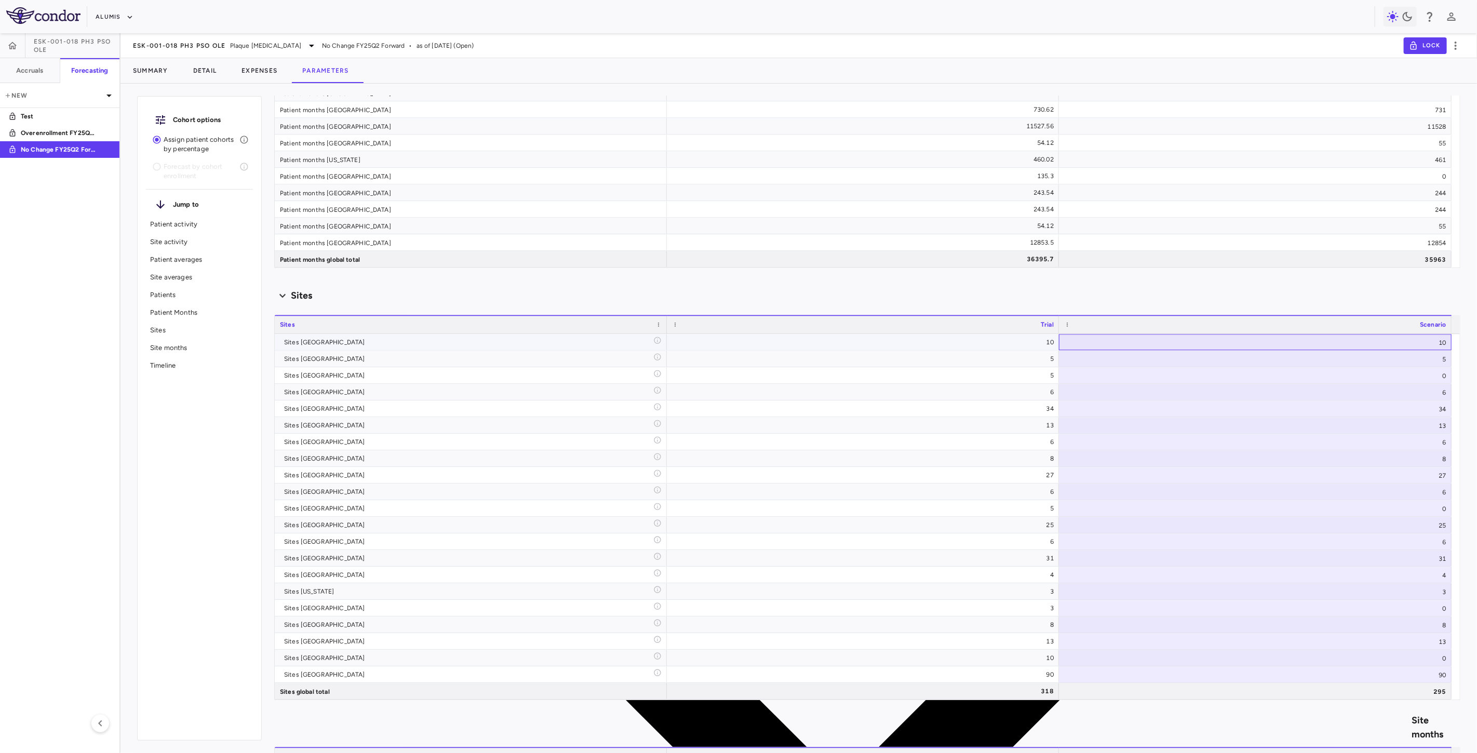
click at [1276, 342] on div "10" at bounding box center [1255, 342] width 393 height 16
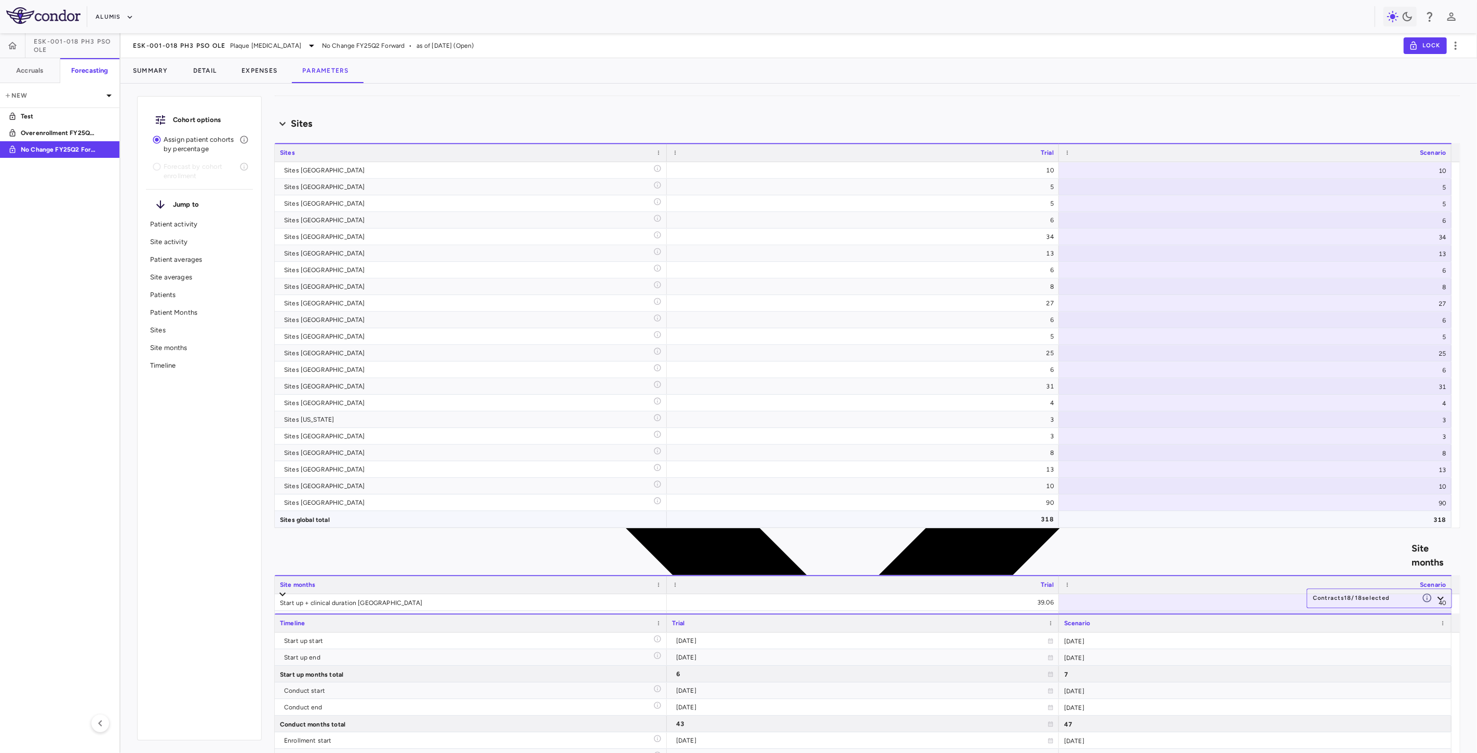
scroll to position [5606, 0]
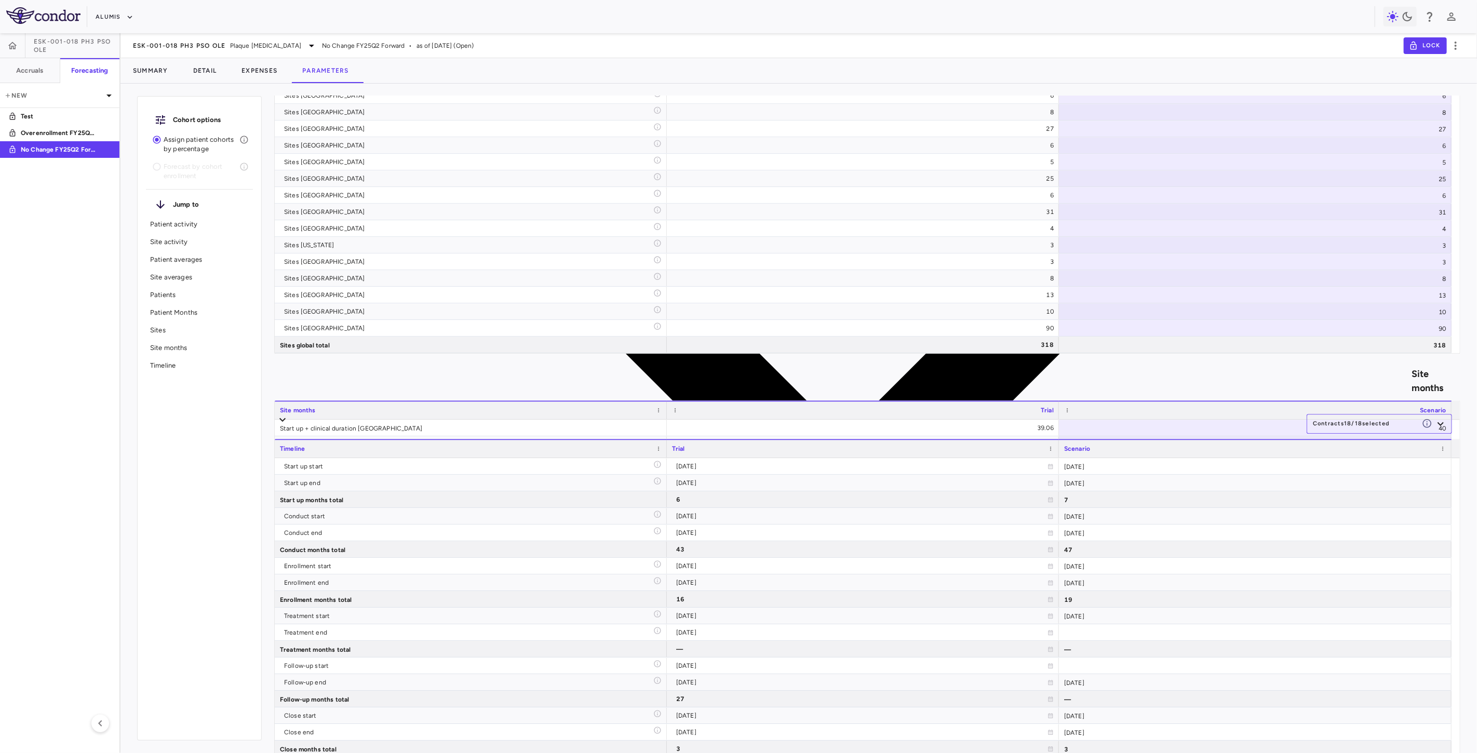
click at [872, 409] on div "Timeline Contracts 18 / 18 selected" at bounding box center [867, 420] width 1186 height 22
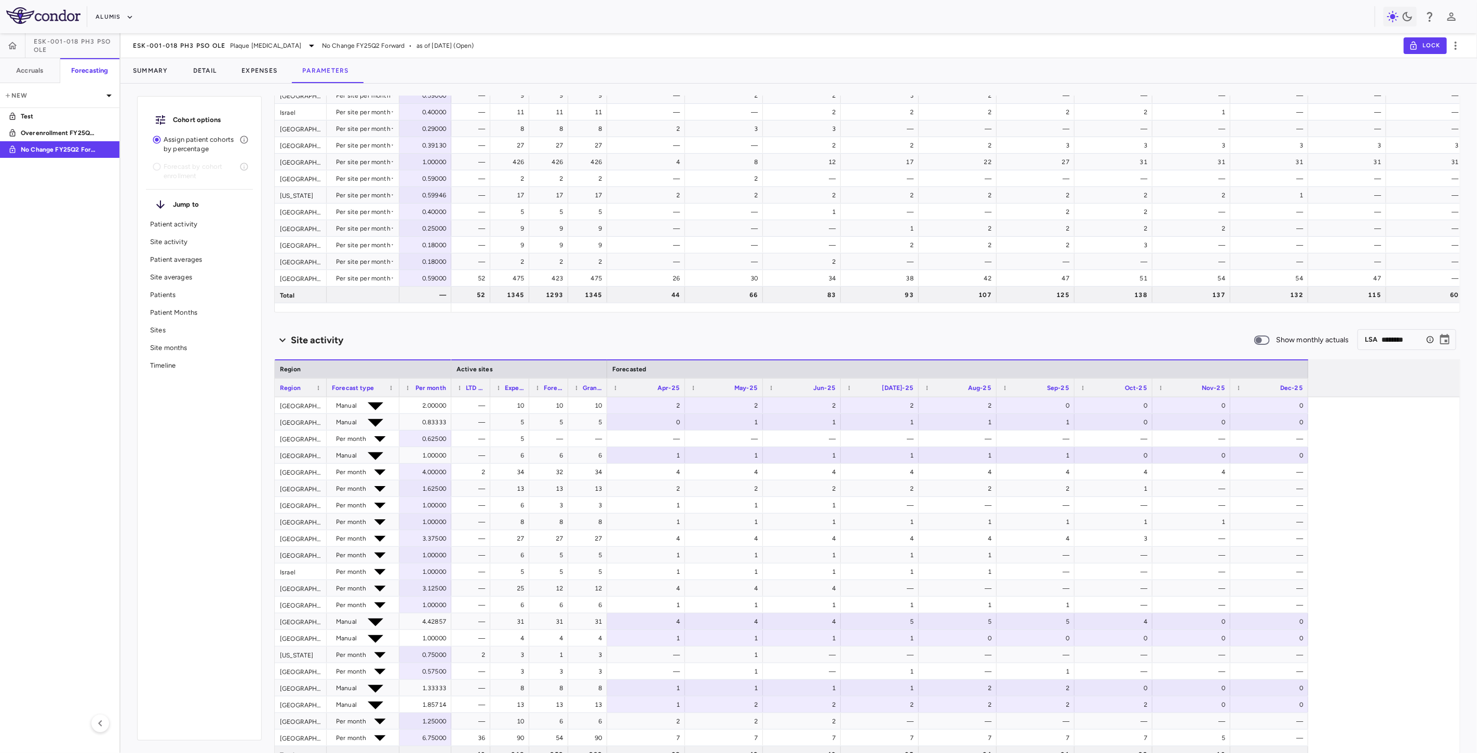
scroll to position [0, 0]
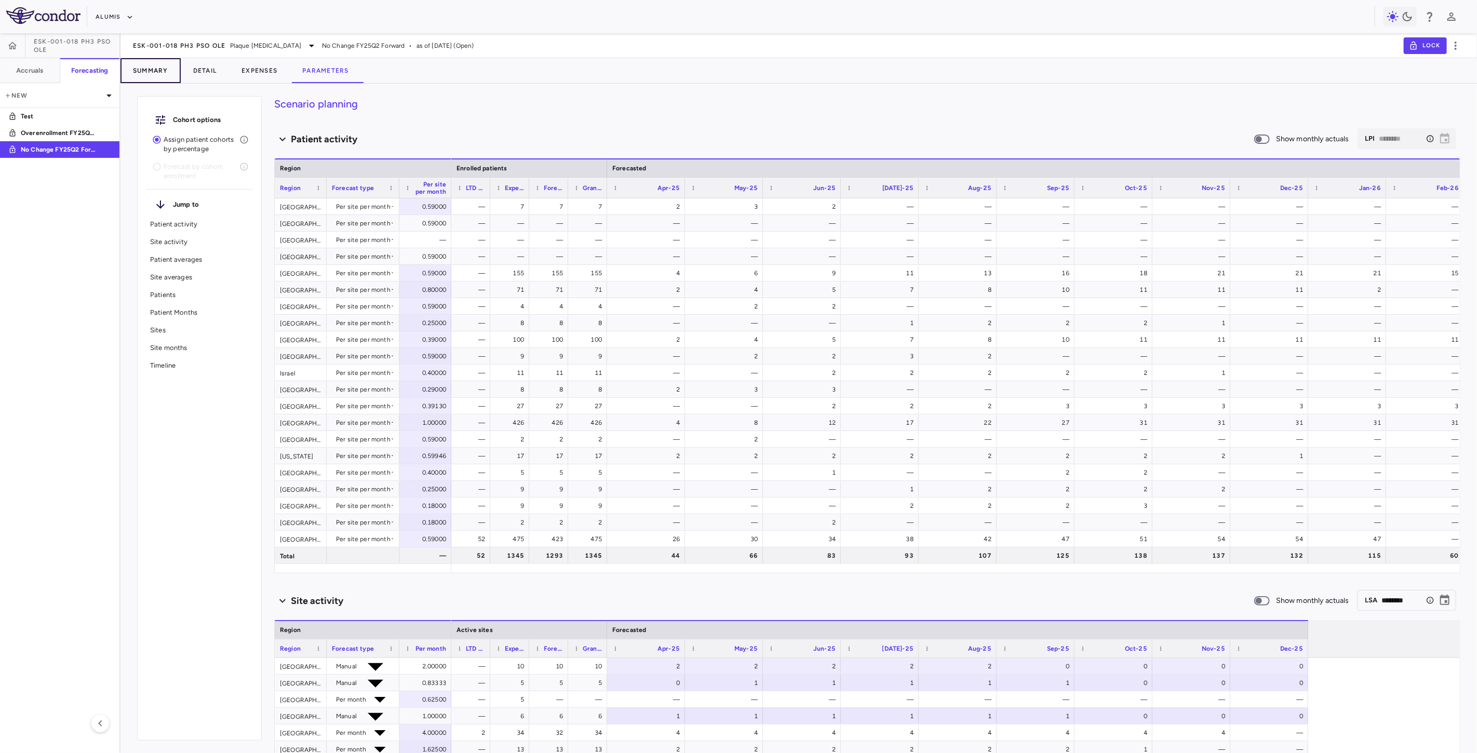
click at [161, 65] on button "Summary" at bounding box center [151, 70] width 60 height 25
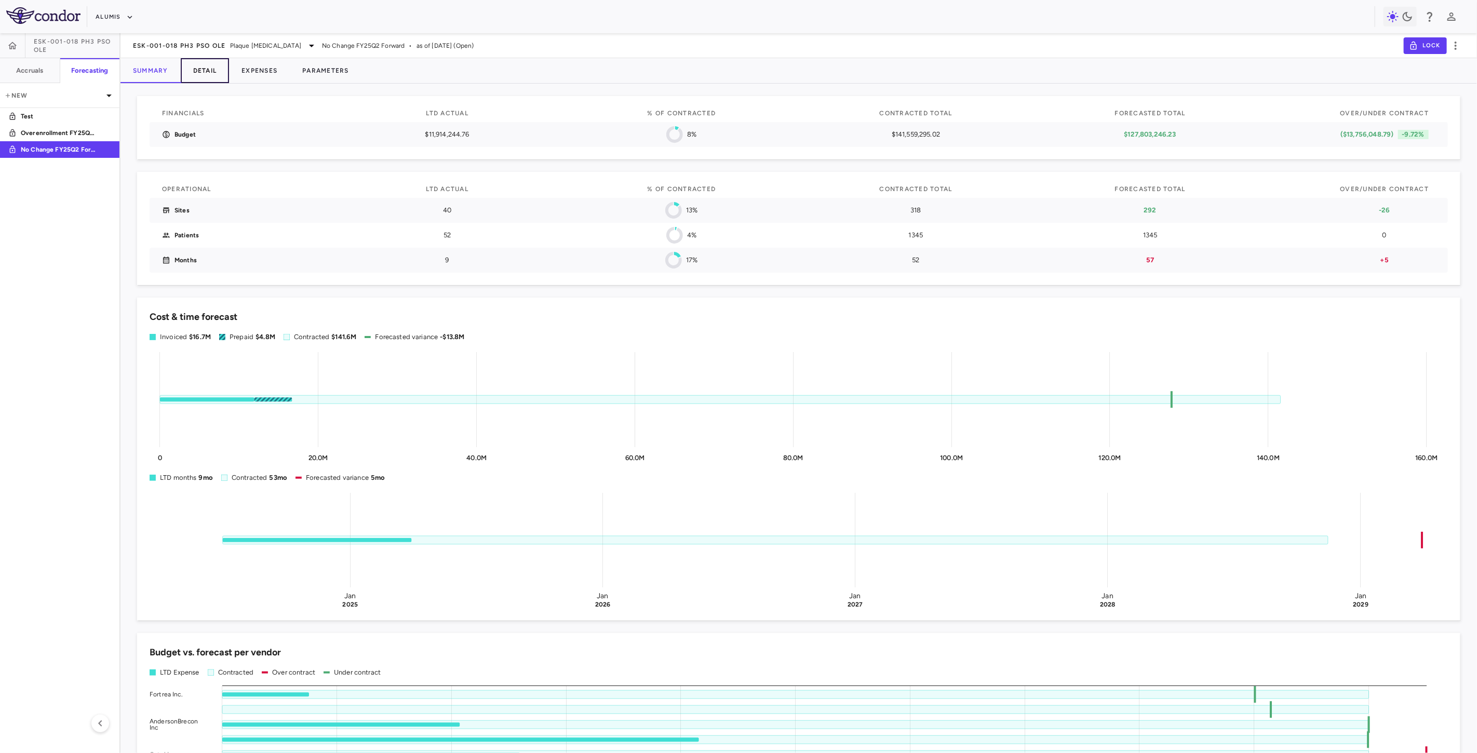
click at [196, 69] on button "Detail" at bounding box center [205, 70] width 49 height 25
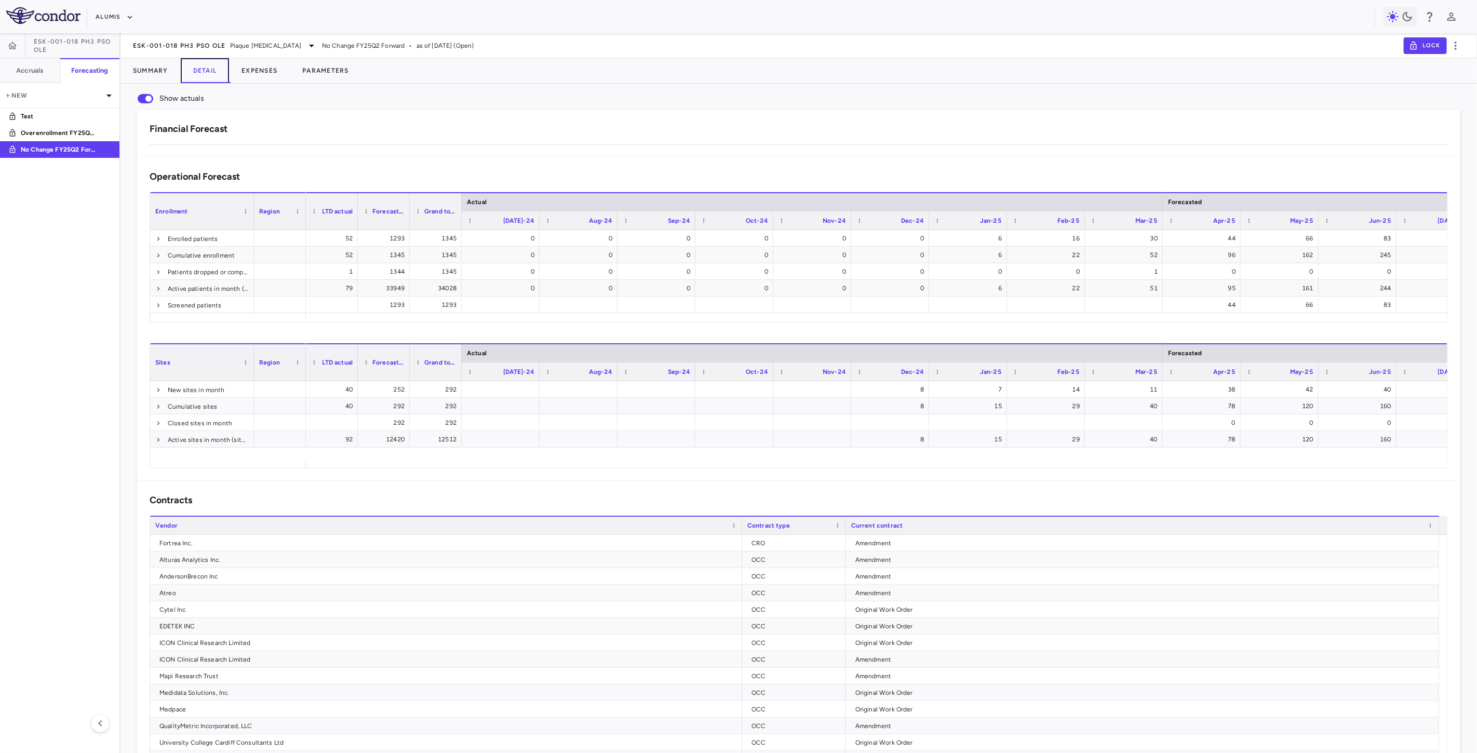
scroll to position [173, 0]
click at [988, 266] on div "($2,685,829.71)" at bounding box center [1032, 266] width 93 height 15
click at [264, 75] on button "Expenses" at bounding box center [259, 70] width 61 height 25
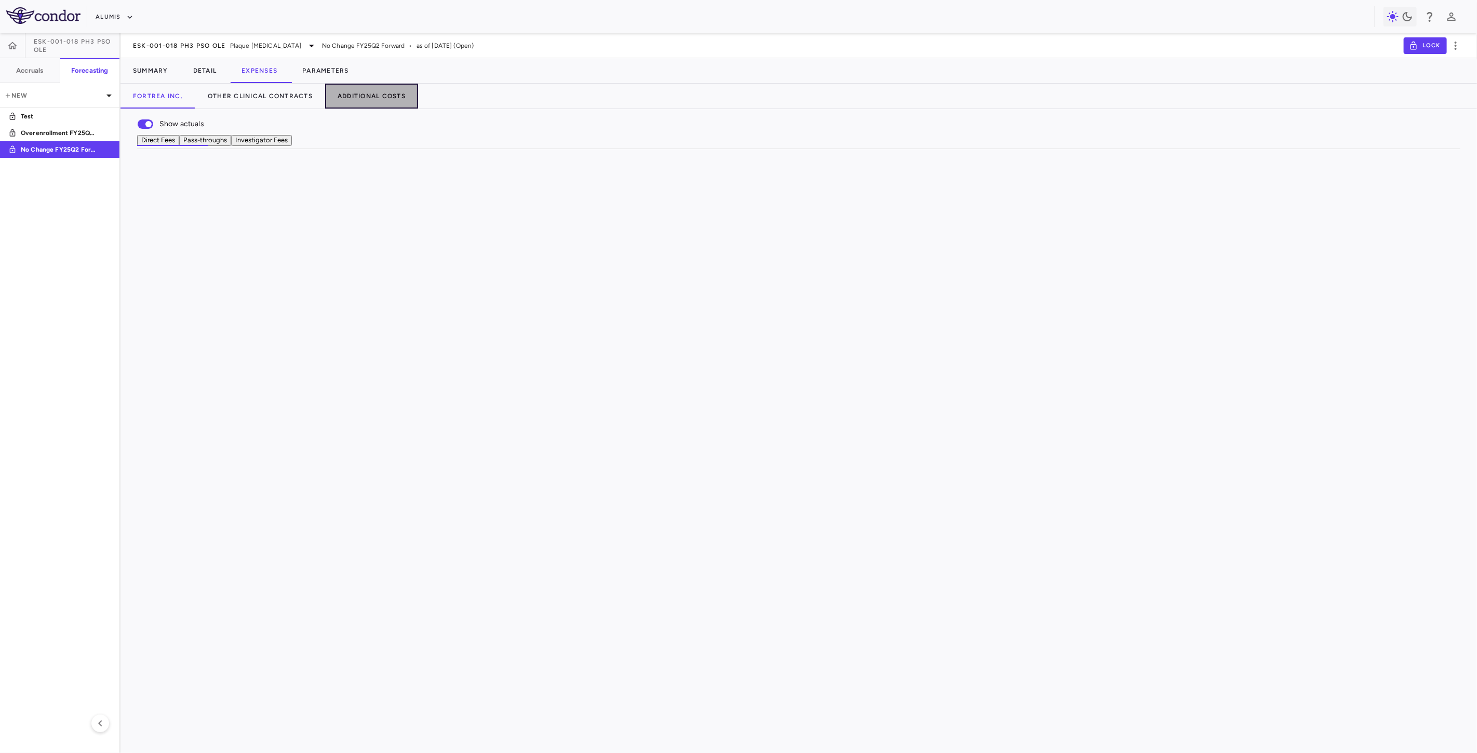
click at [381, 95] on button "Additional Costs" at bounding box center [371, 96] width 93 height 25
click at [166, 182] on icon "button" at bounding box center [166, 182] width 0 height 0
click at [159, 229] on div "Delete" at bounding box center [145, 229] width 37 height 18
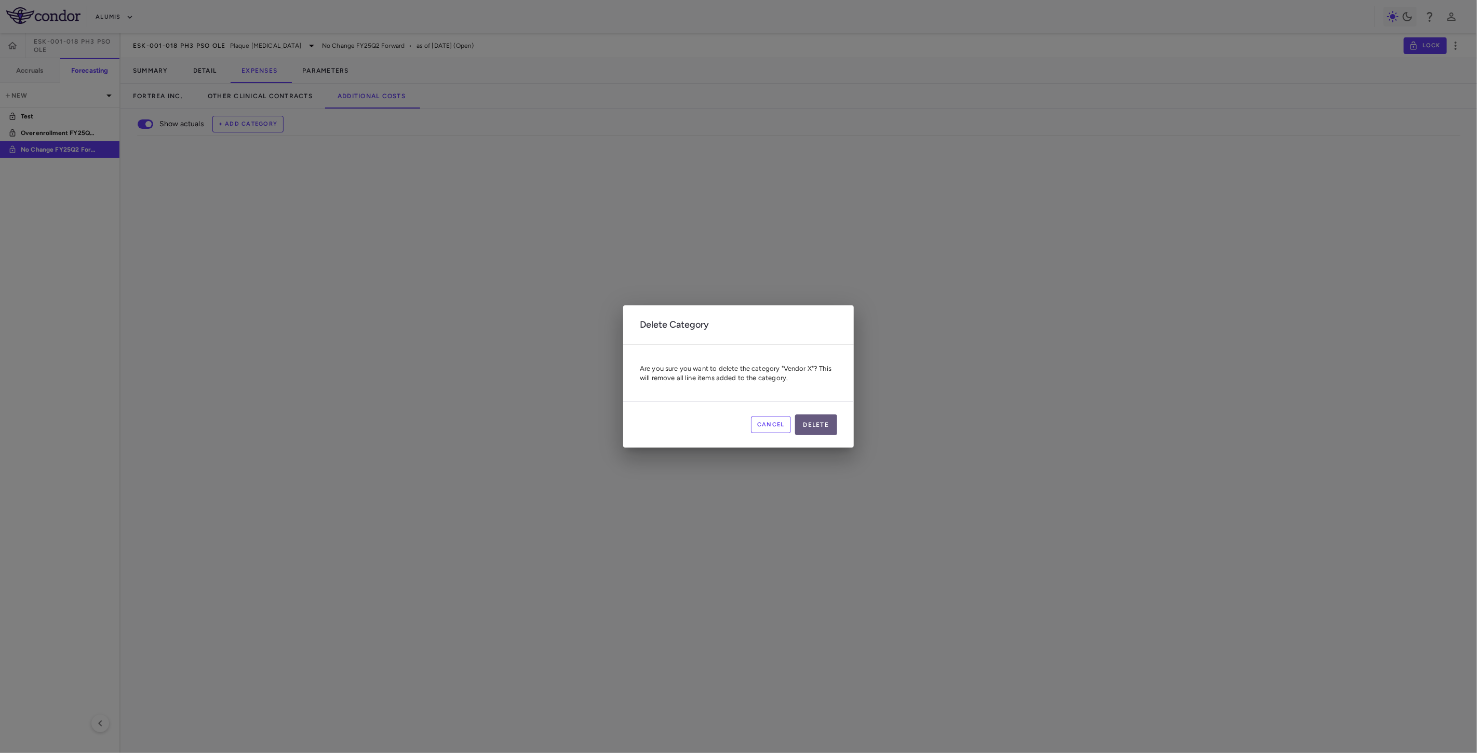
click at [809, 422] on button "Delete" at bounding box center [816, 425] width 43 height 21
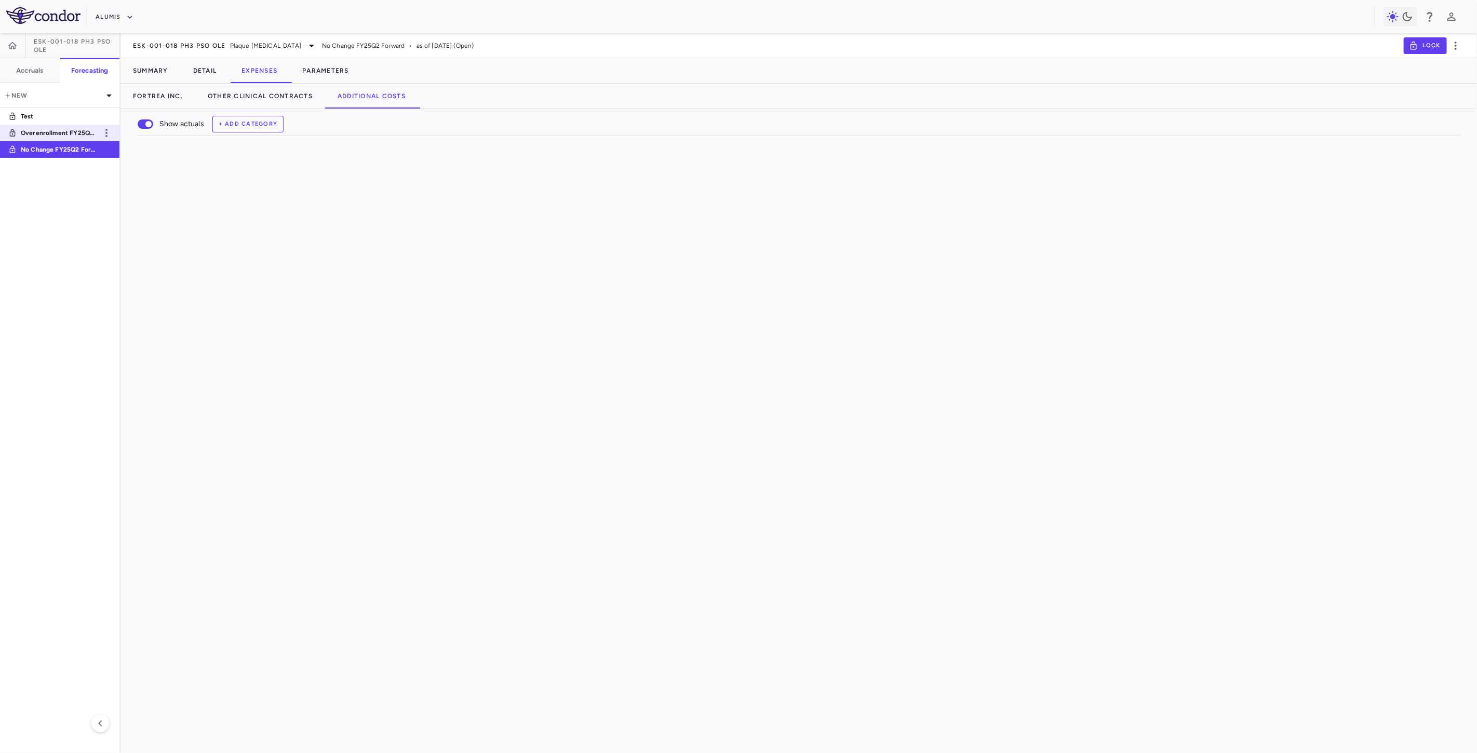
click at [77, 135] on p "Overenrollment FY25Q2 Forward" at bounding box center [59, 132] width 77 height 9
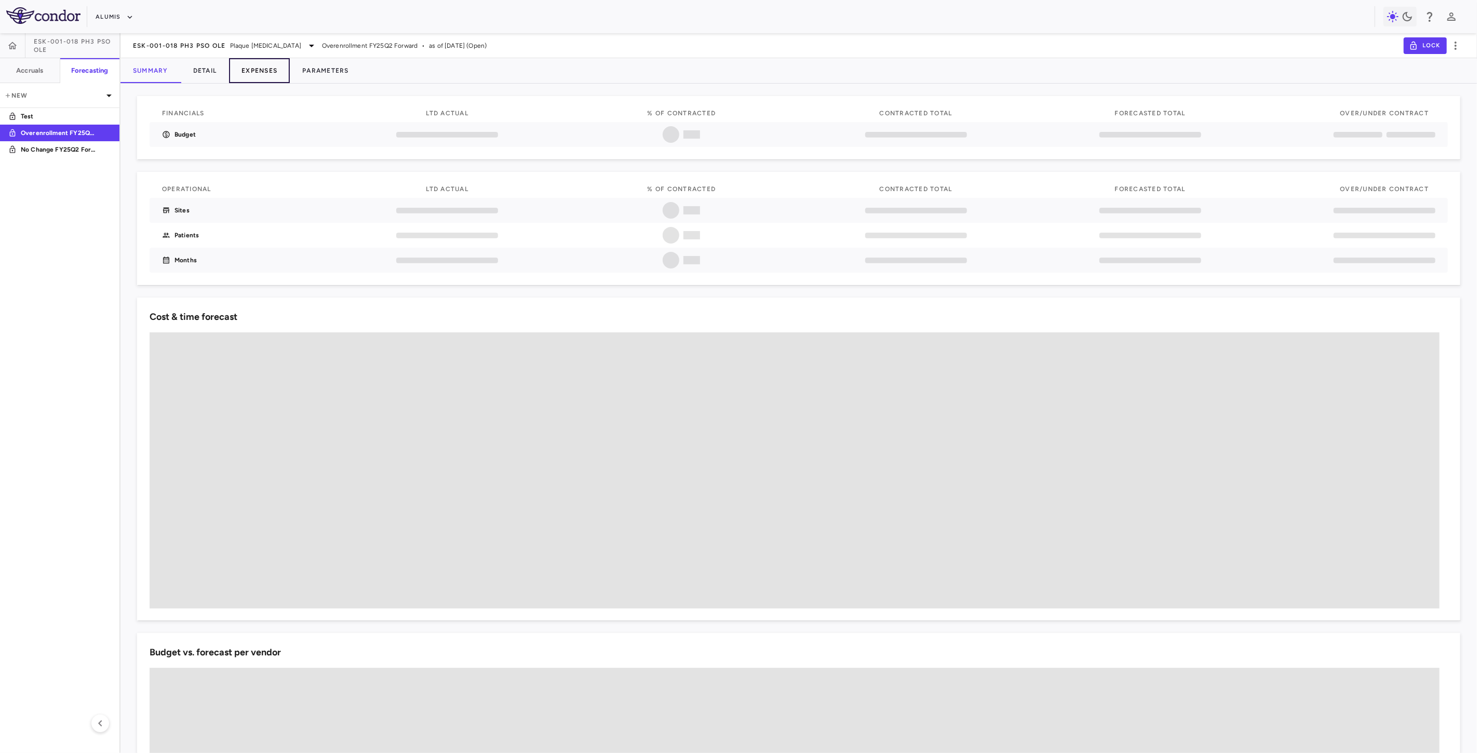
click at [244, 64] on button "Expenses" at bounding box center [259, 70] width 61 height 25
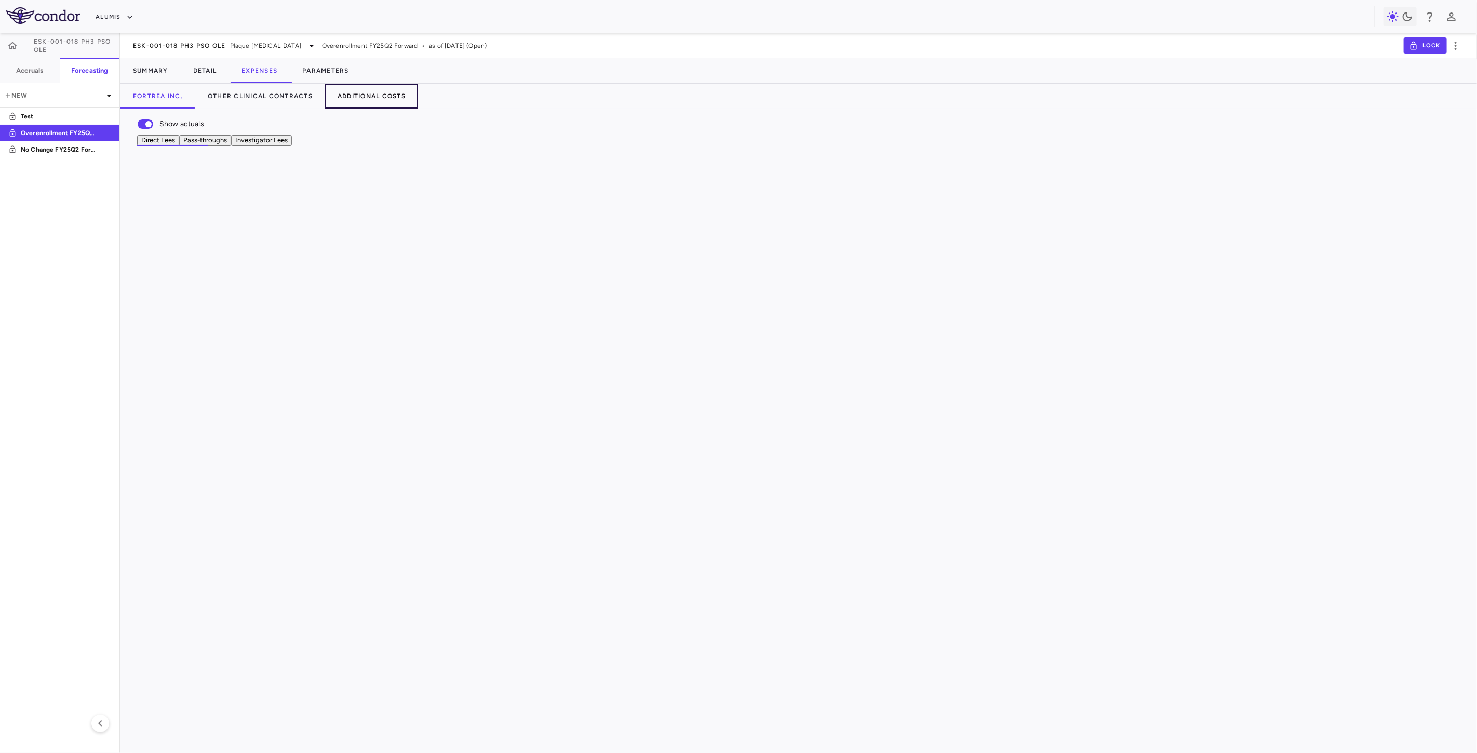
drag, startPoint x: 392, startPoint y: 84, endPoint x: 391, endPoint y: 94, distance: 9.9
click at [392, 85] on button "Additional Costs" at bounding box center [371, 96] width 93 height 25
click at [166, 182] on icon "button" at bounding box center [166, 182] width 0 height 0
click at [158, 231] on div "Delete" at bounding box center [145, 229] width 37 height 18
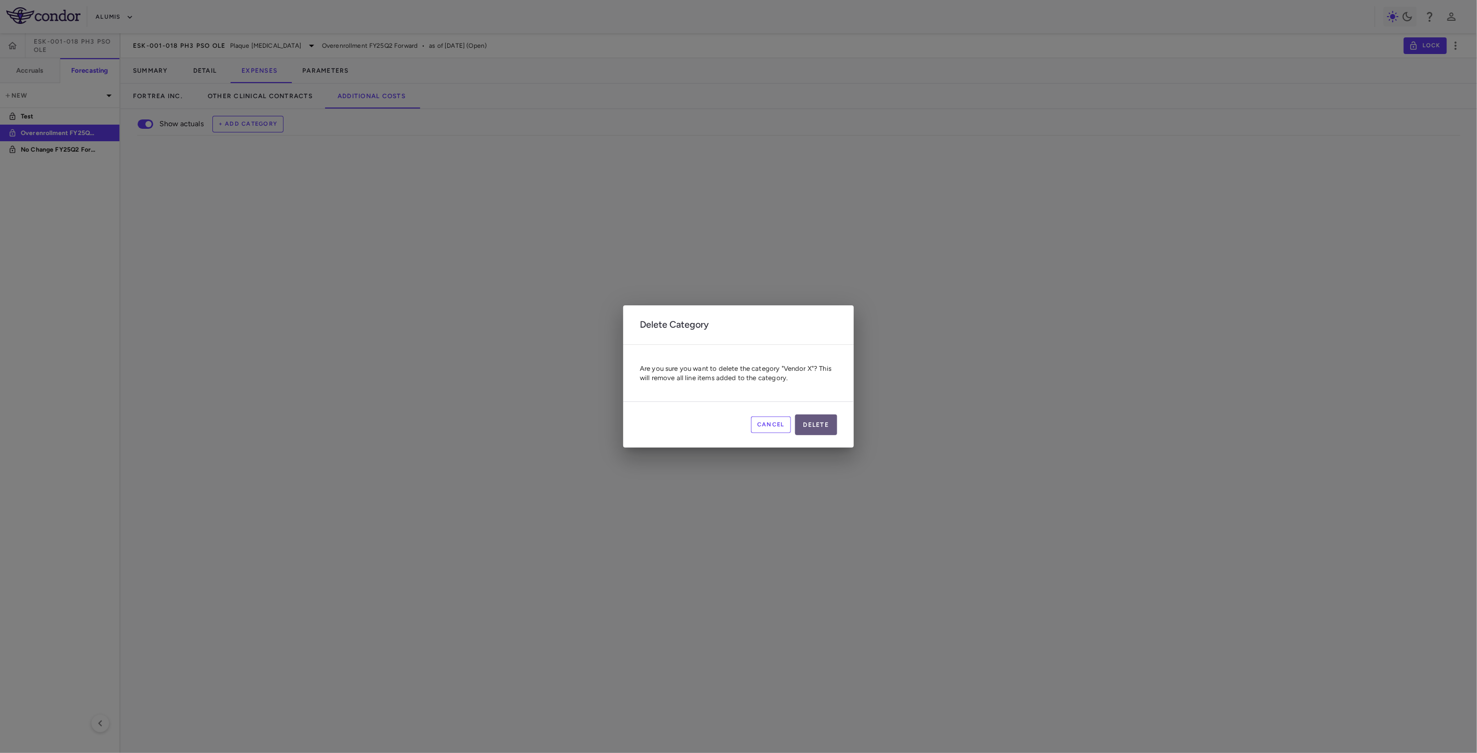
click at [828, 427] on button "Delete" at bounding box center [816, 425] width 43 height 21
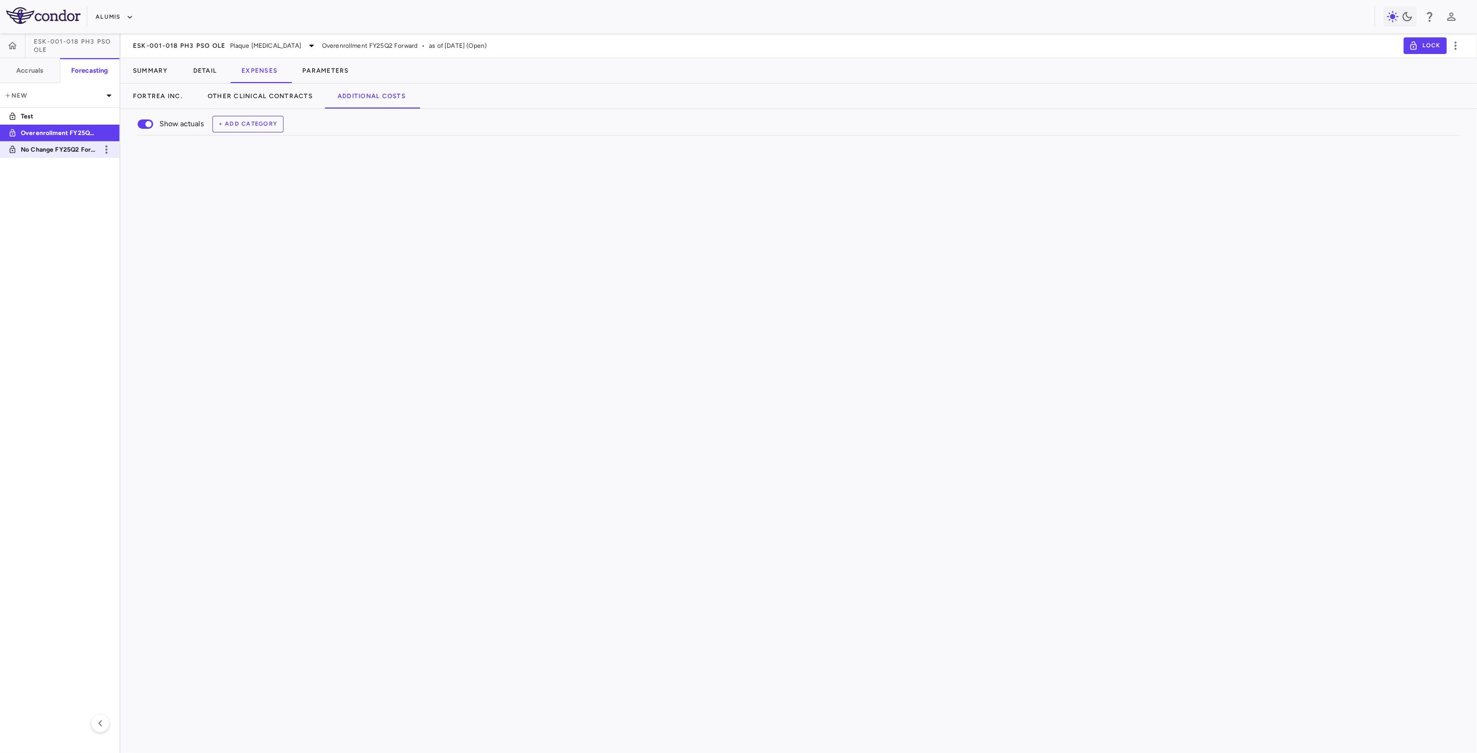
click at [84, 151] on p "No Change FY25Q2 Forward" at bounding box center [59, 149] width 77 height 9
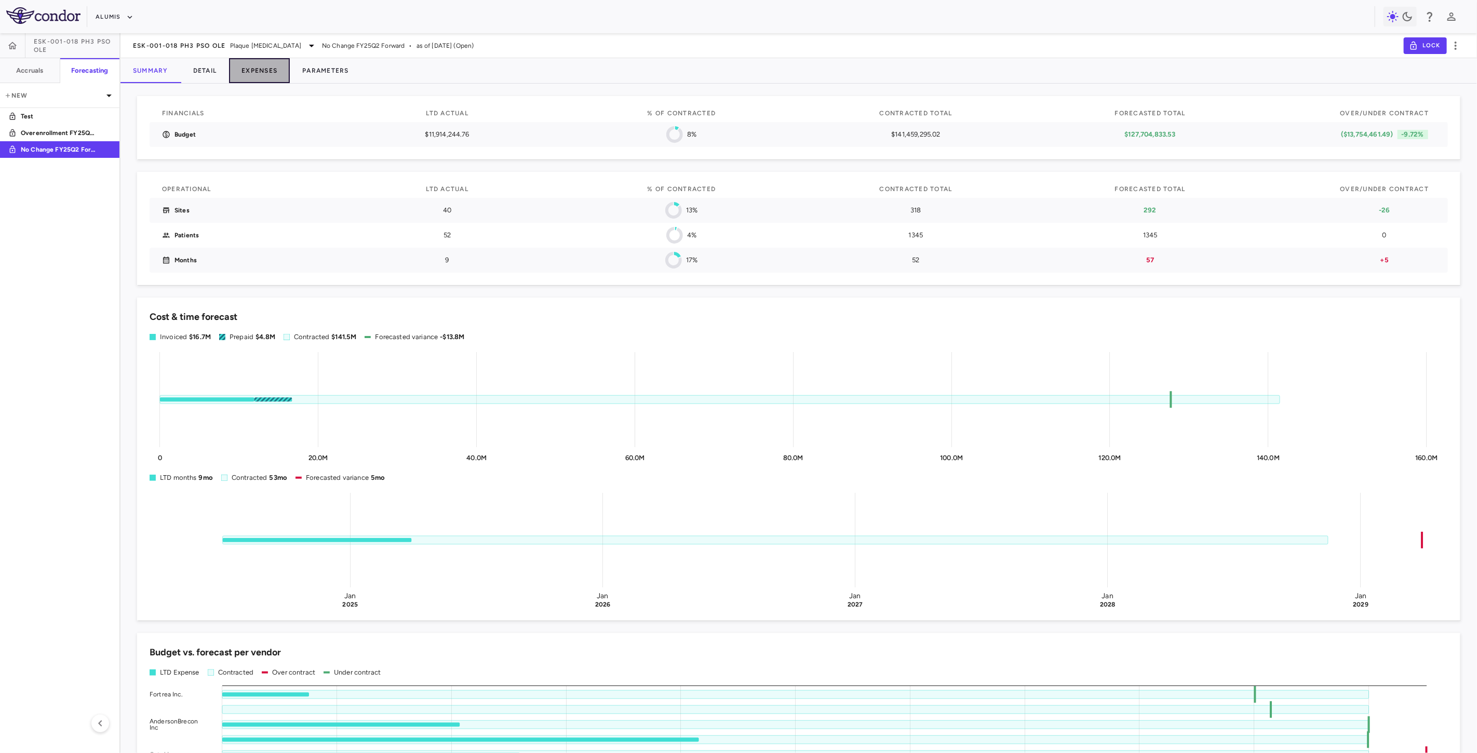
click at [271, 70] on button "Expenses" at bounding box center [259, 70] width 61 height 25
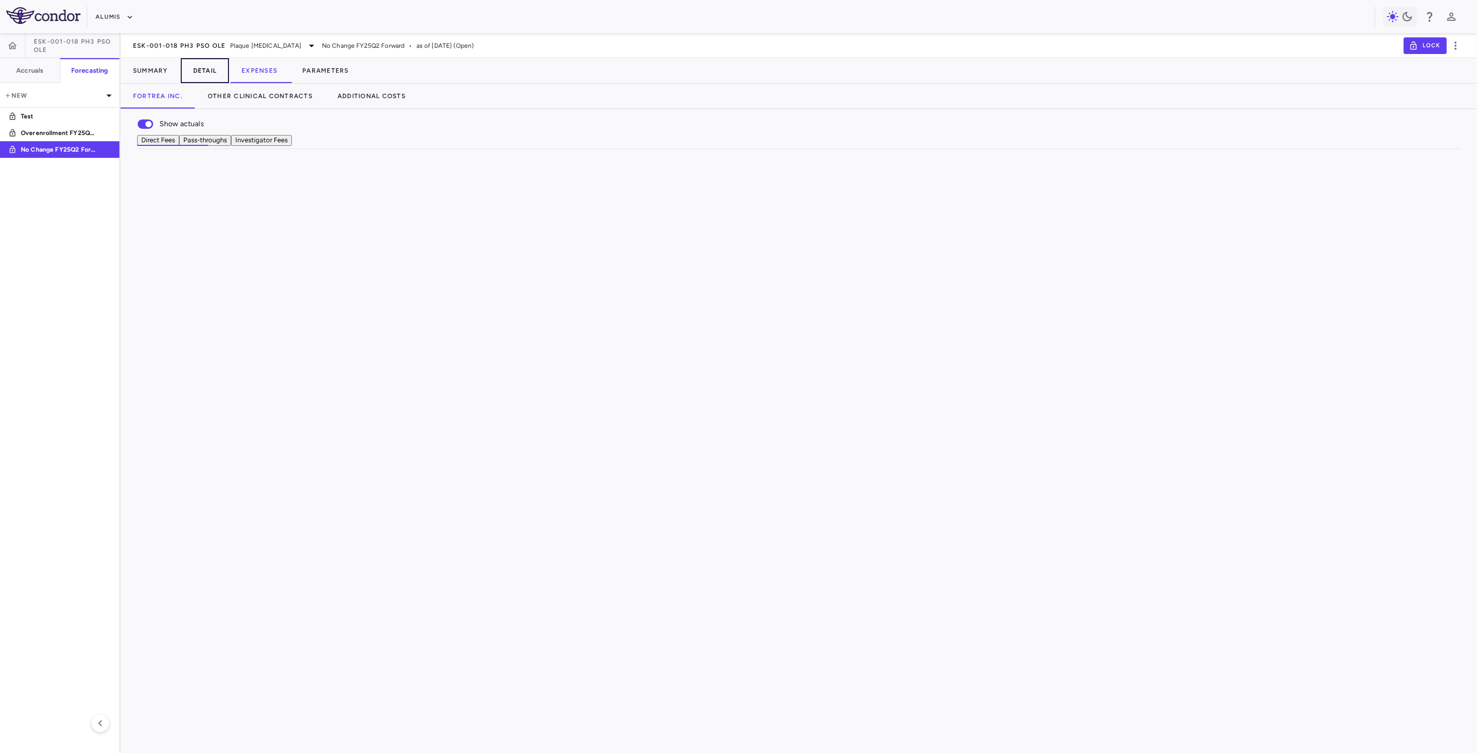
click at [195, 66] on button "Detail" at bounding box center [205, 70] width 49 height 25
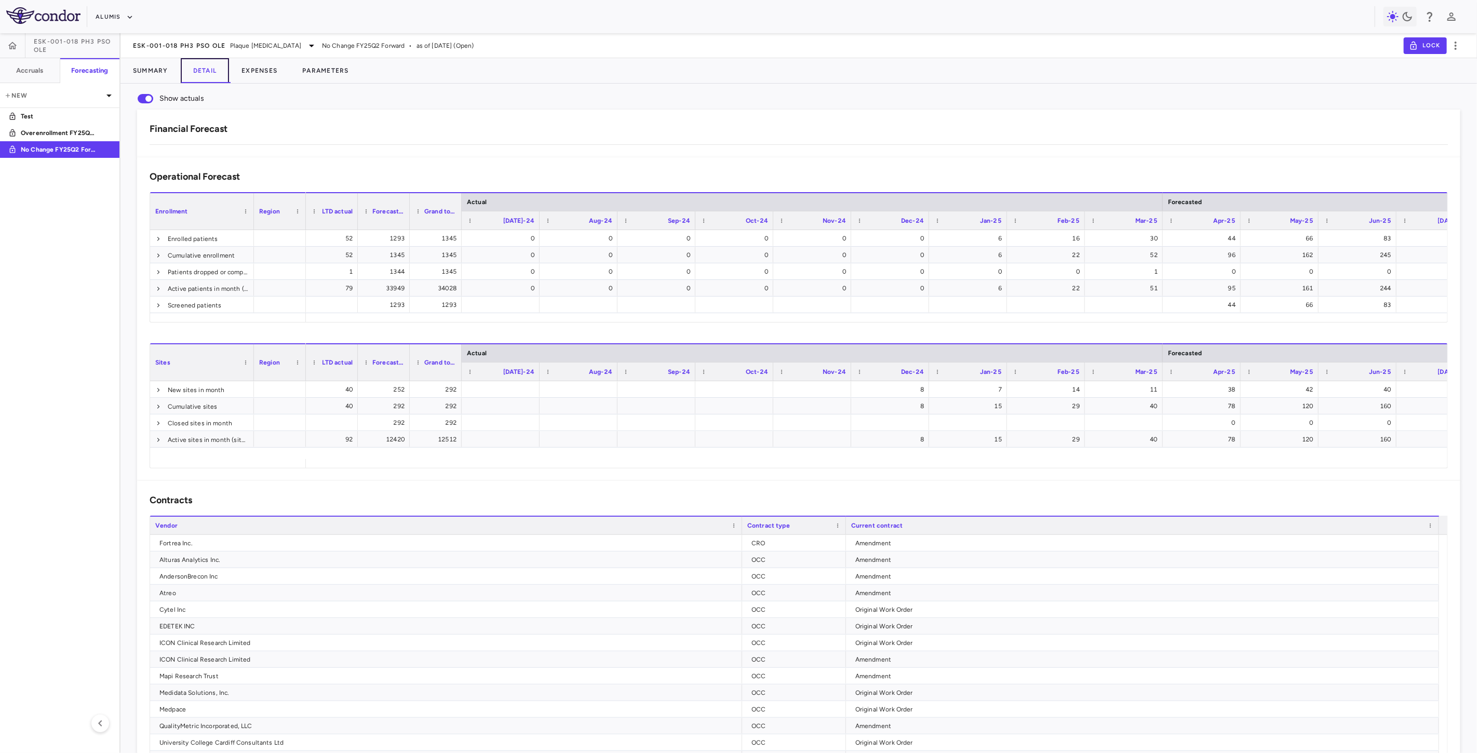
scroll to position [0, 430]
click at [1026, 297] on div "($2,685,829.71)" at bounding box center [1009, 300] width 46 height 17
click at [278, 75] on button "Expenses" at bounding box center [259, 70] width 61 height 25
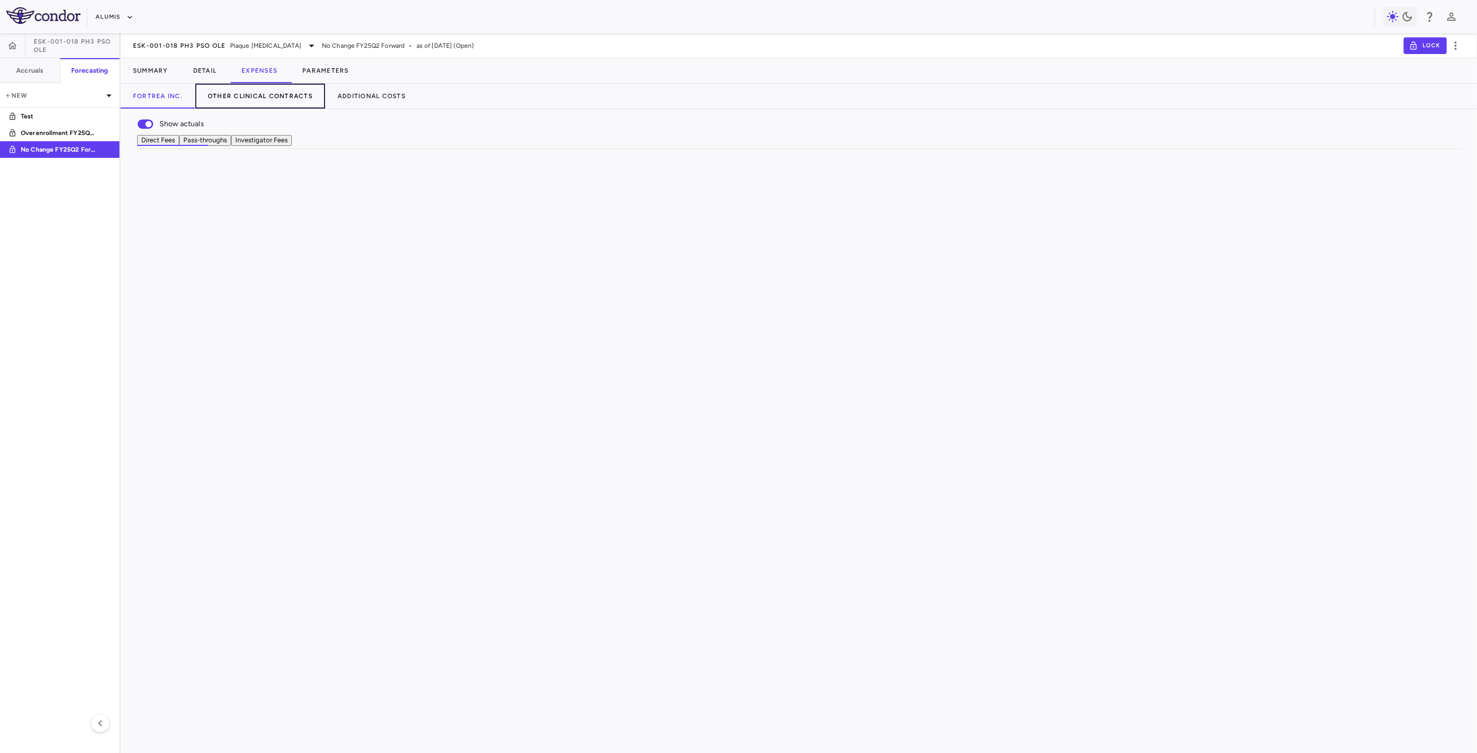
click at [273, 96] on button "Other Clinical Contracts" at bounding box center [260, 96] width 130 height 25
click at [487, 326] on div "Patient Month" at bounding box center [466, 320] width 42 height 17
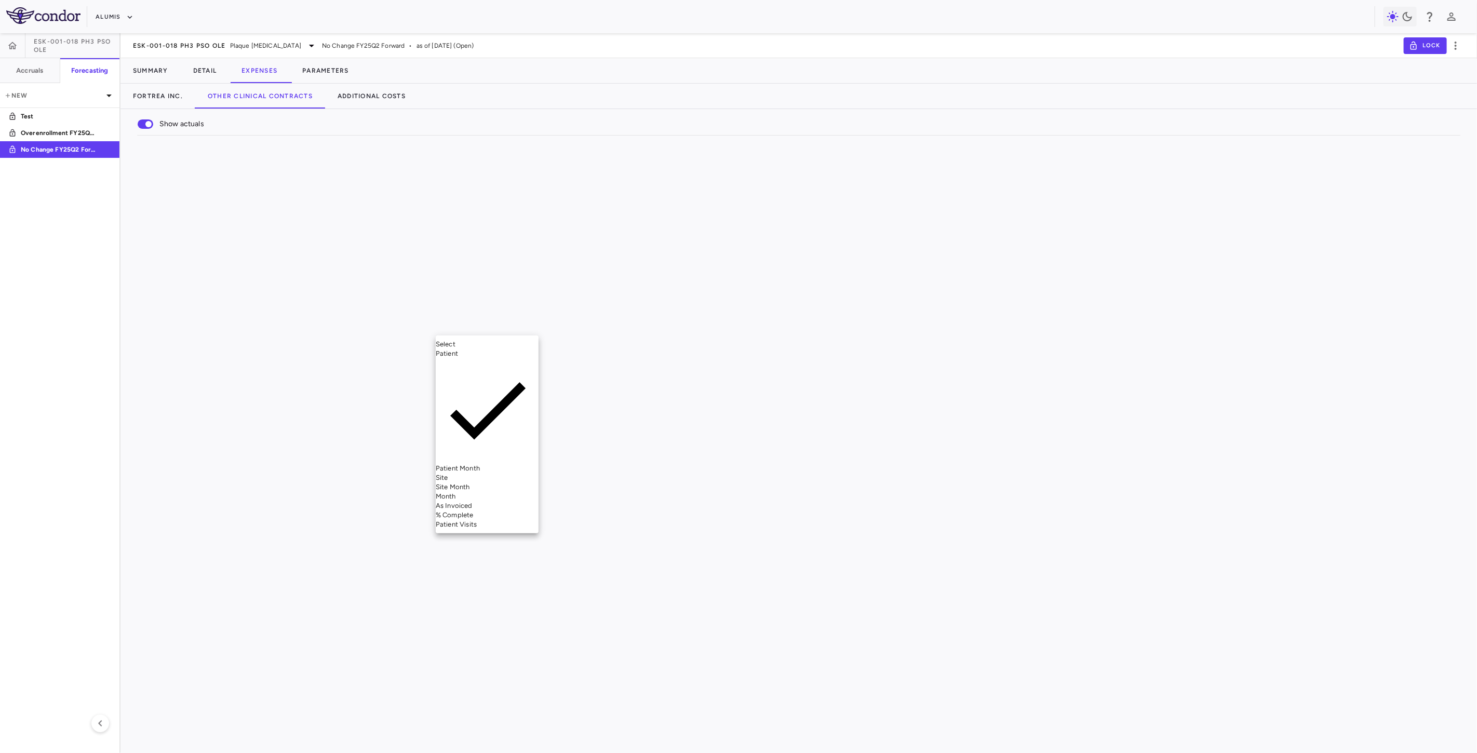
click at [480, 501] on div "As Invoiced" at bounding box center [487, 505] width 103 height 9
click at [596, 327] on div at bounding box center [591, 319] width 93 height 15
click at [605, 349] on li "As occurred" at bounding box center [591, 353] width 103 height 9
click at [487, 345] on div "Patient Month" at bounding box center [466, 336] width 42 height 17
click at [479, 518] on div "As Invoiced" at bounding box center [487, 522] width 103 height 9
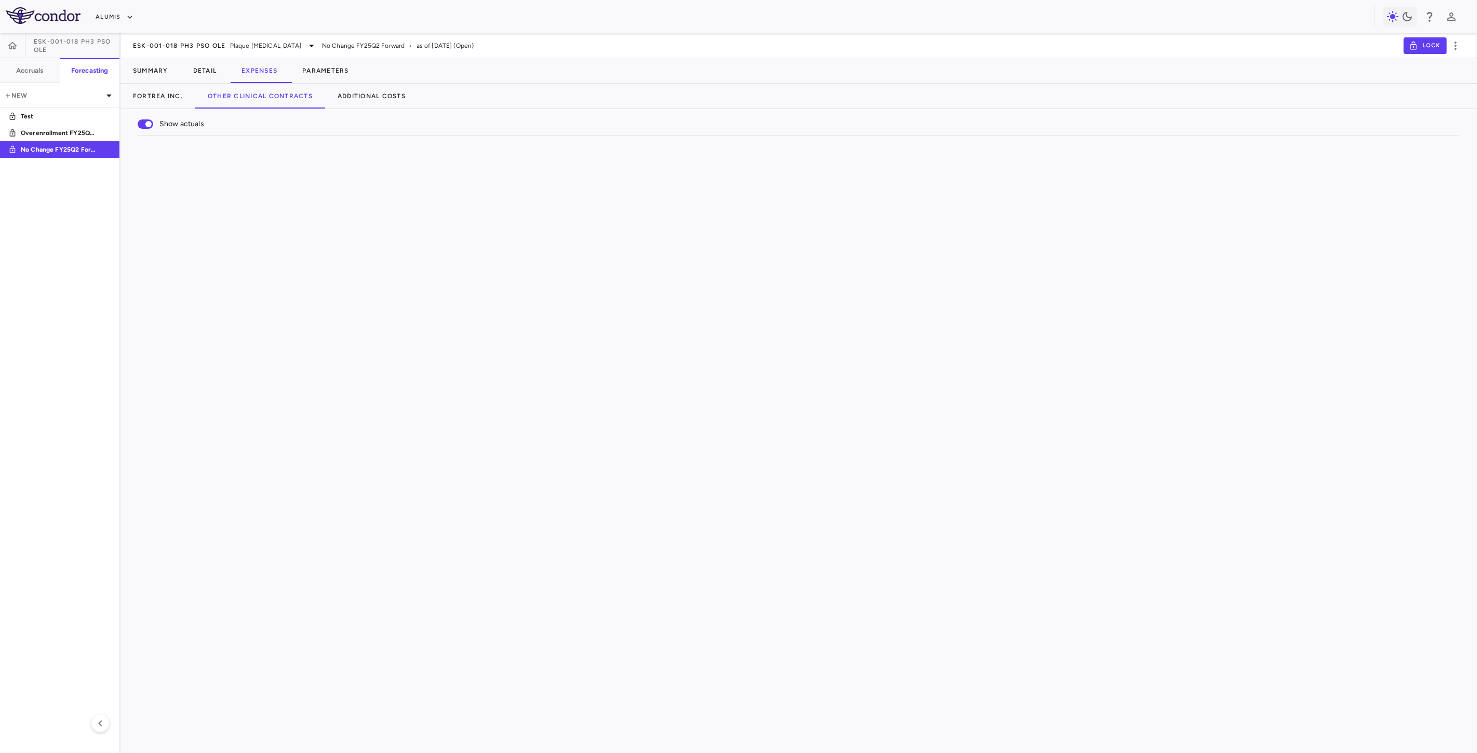
click at [580, 344] on div at bounding box center [591, 336] width 93 height 15
click at [578, 367] on div "As occurred" at bounding box center [591, 370] width 103 height 9
click at [485, 359] on div "Patient Visits" at bounding box center [464, 353] width 39 height 17
click at [489, 438] on div "As Invoiced" at bounding box center [487, 433] width 103 height 9
click at [590, 352] on div at bounding box center [592, 353] width 104 height 16
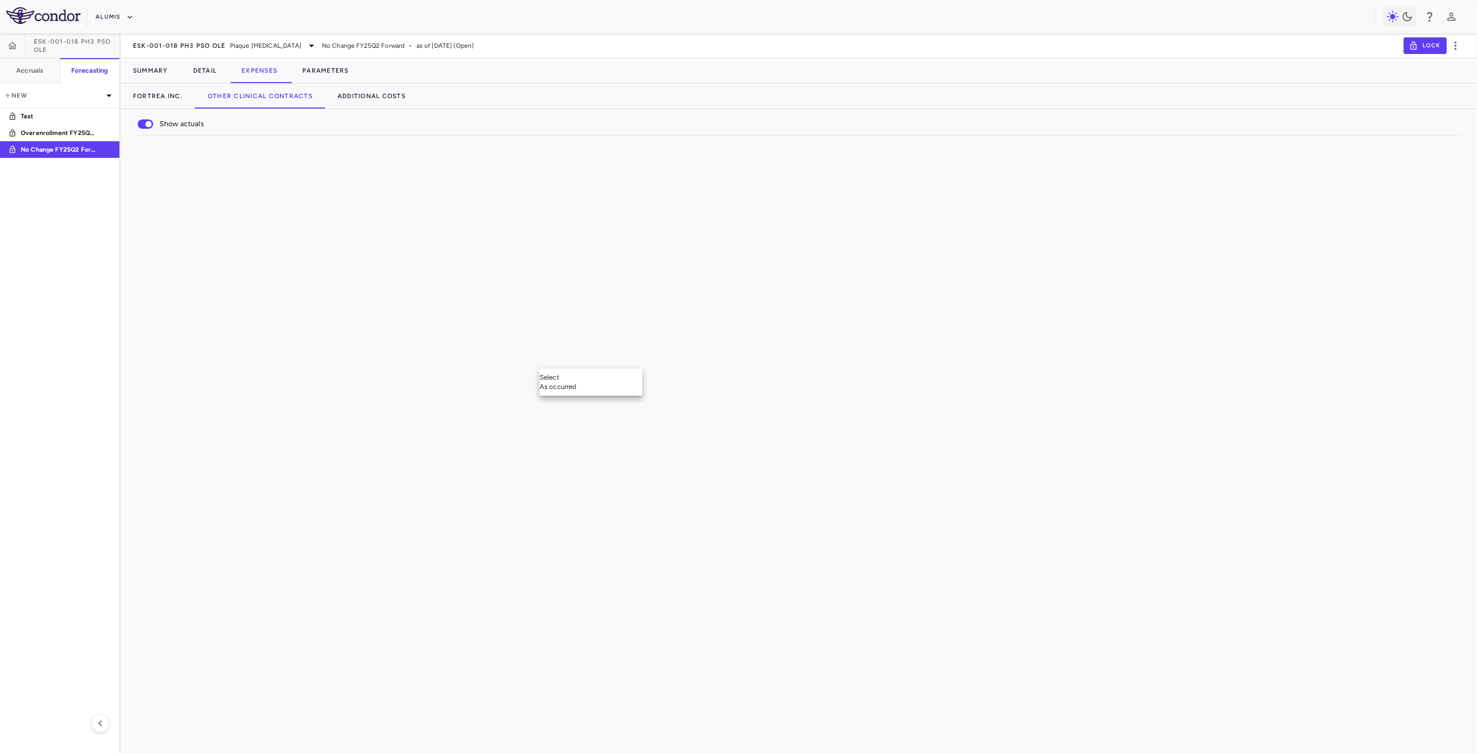
click at [589, 382] on div "As occurred" at bounding box center [591, 386] width 103 height 9
click at [385, 548] on div "Show actuals Vendor Name Drag here to set column labels Cost category Activity …" at bounding box center [799, 431] width 1357 height 644
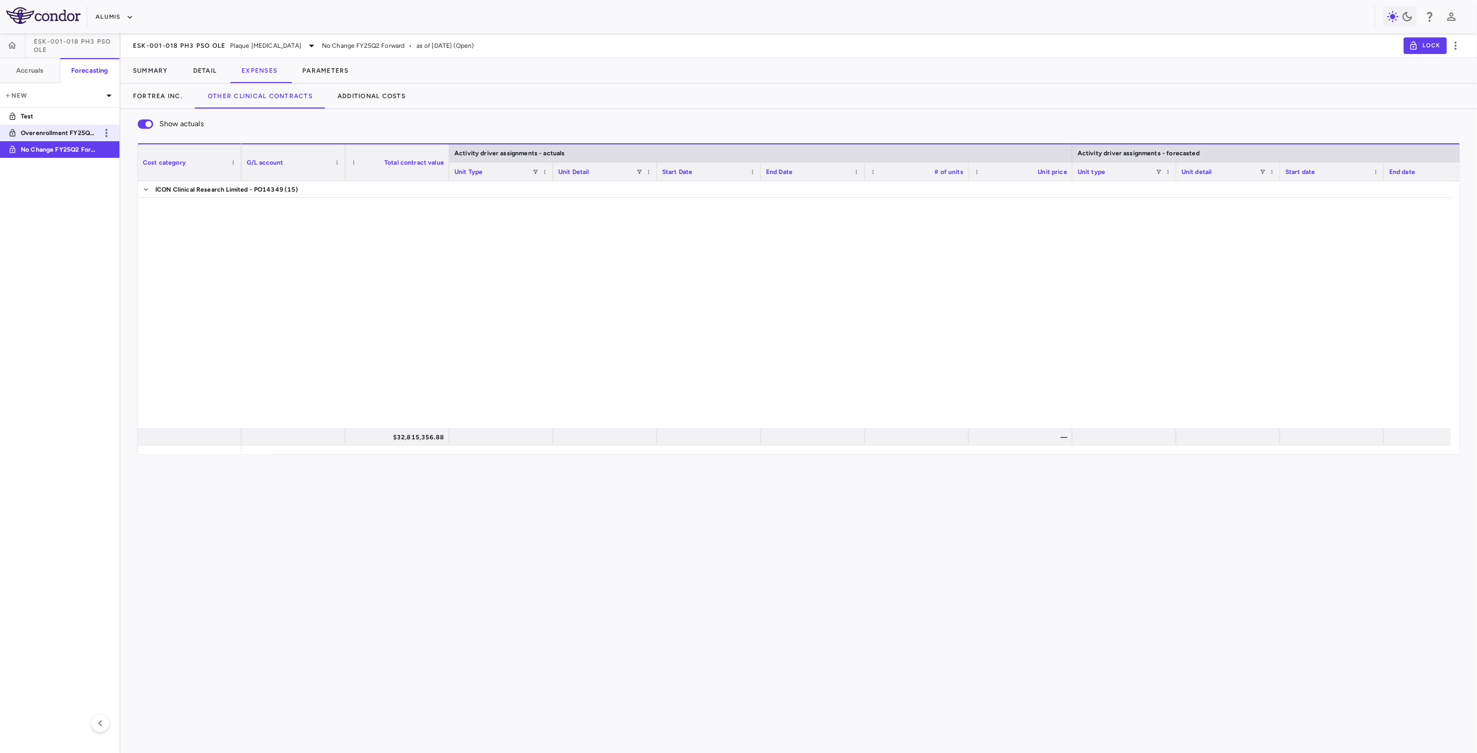
scroll to position [0, 28]
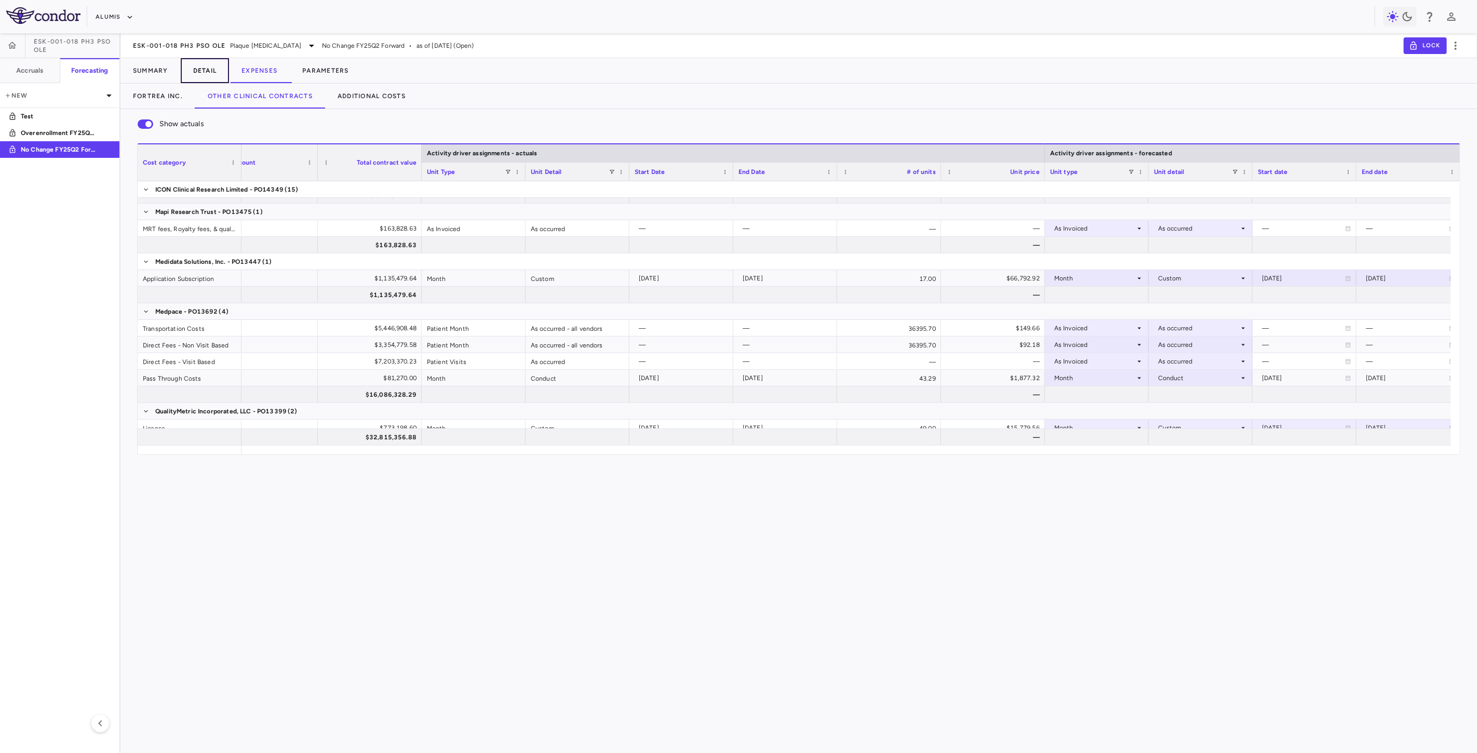
click at [198, 75] on button "Detail" at bounding box center [205, 70] width 49 height 25
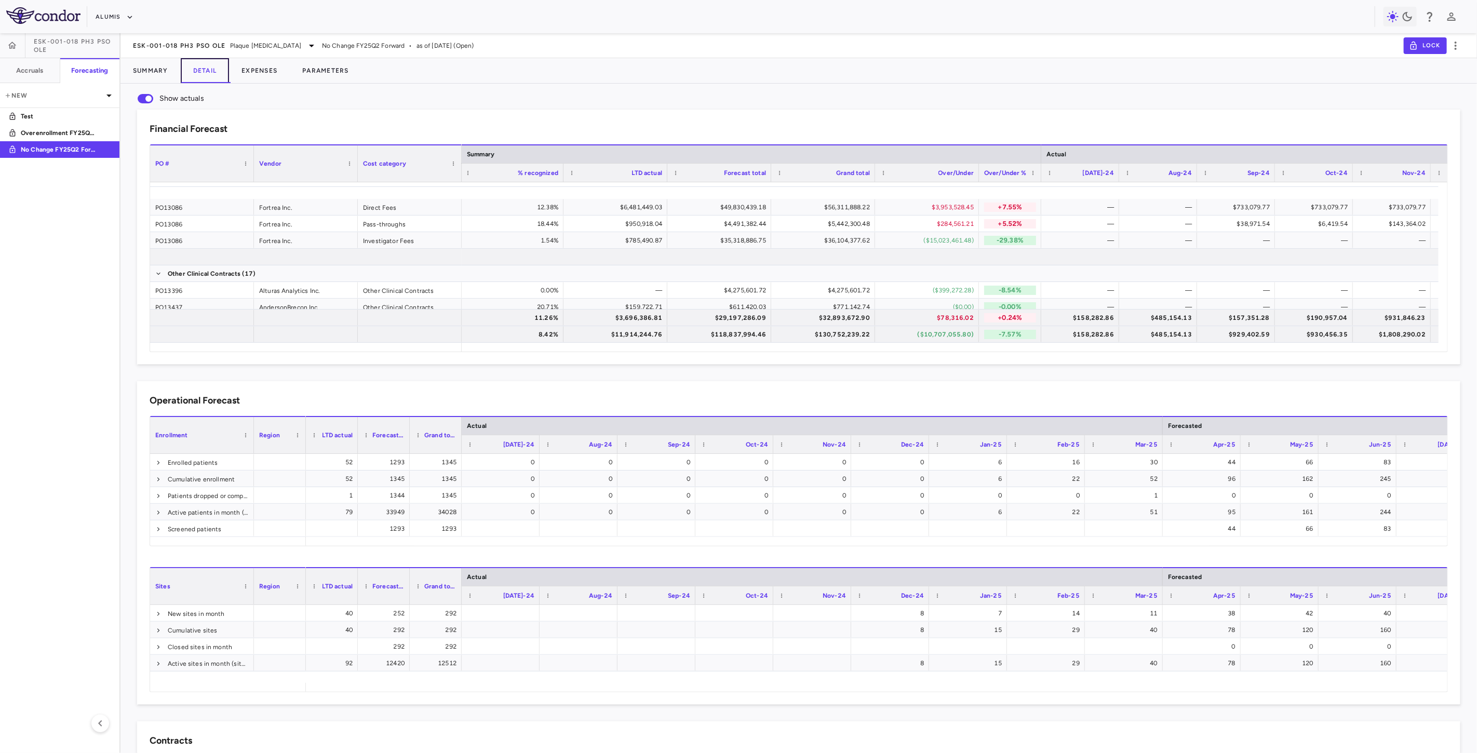
scroll to position [173, 0]
click at [925, 241] on div "($15,023,461.48)" at bounding box center [929, 240] width 89 height 17
click at [83, 128] on p "Overenrollment FY25Q2 Forward" at bounding box center [59, 132] width 77 height 9
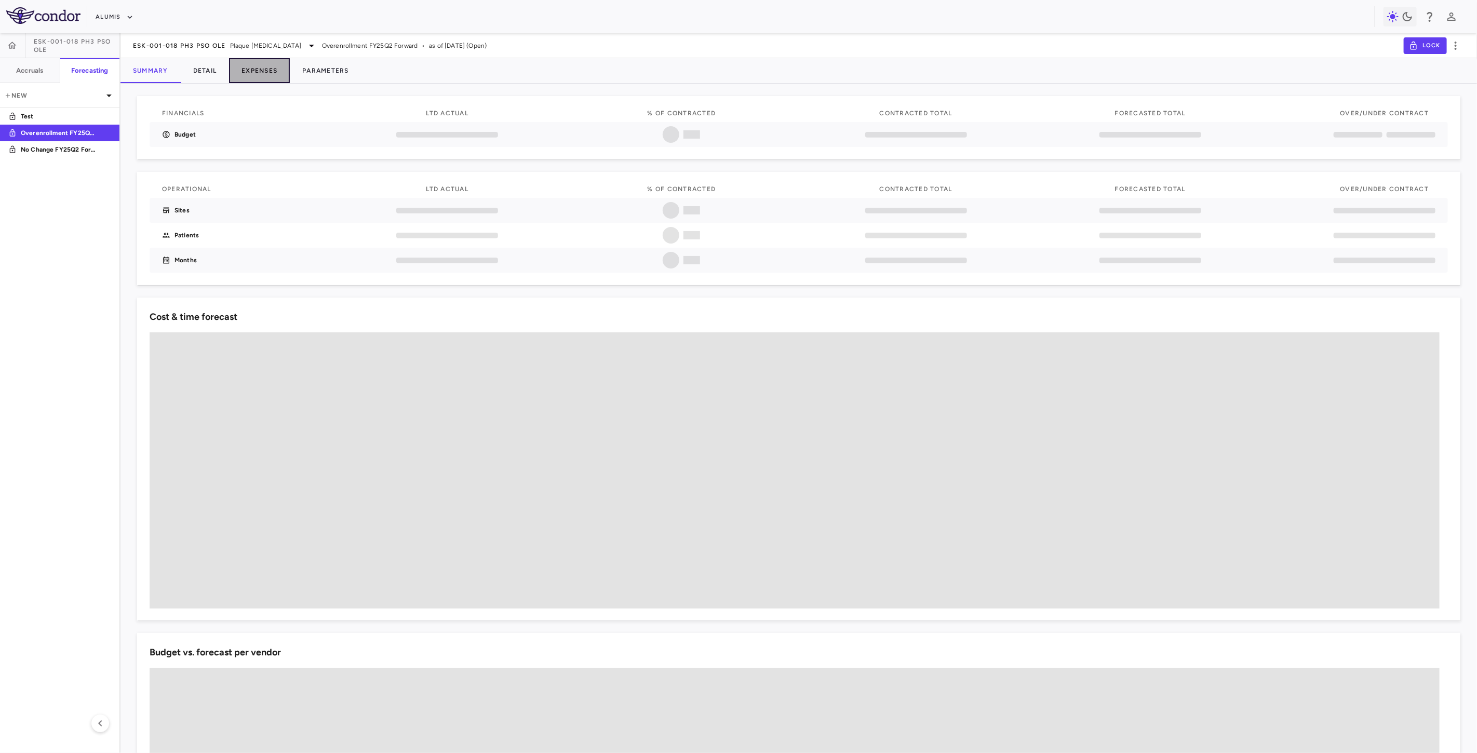
click at [266, 69] on button "Expenses" at bounding box center [259, 70] width 61 height 25
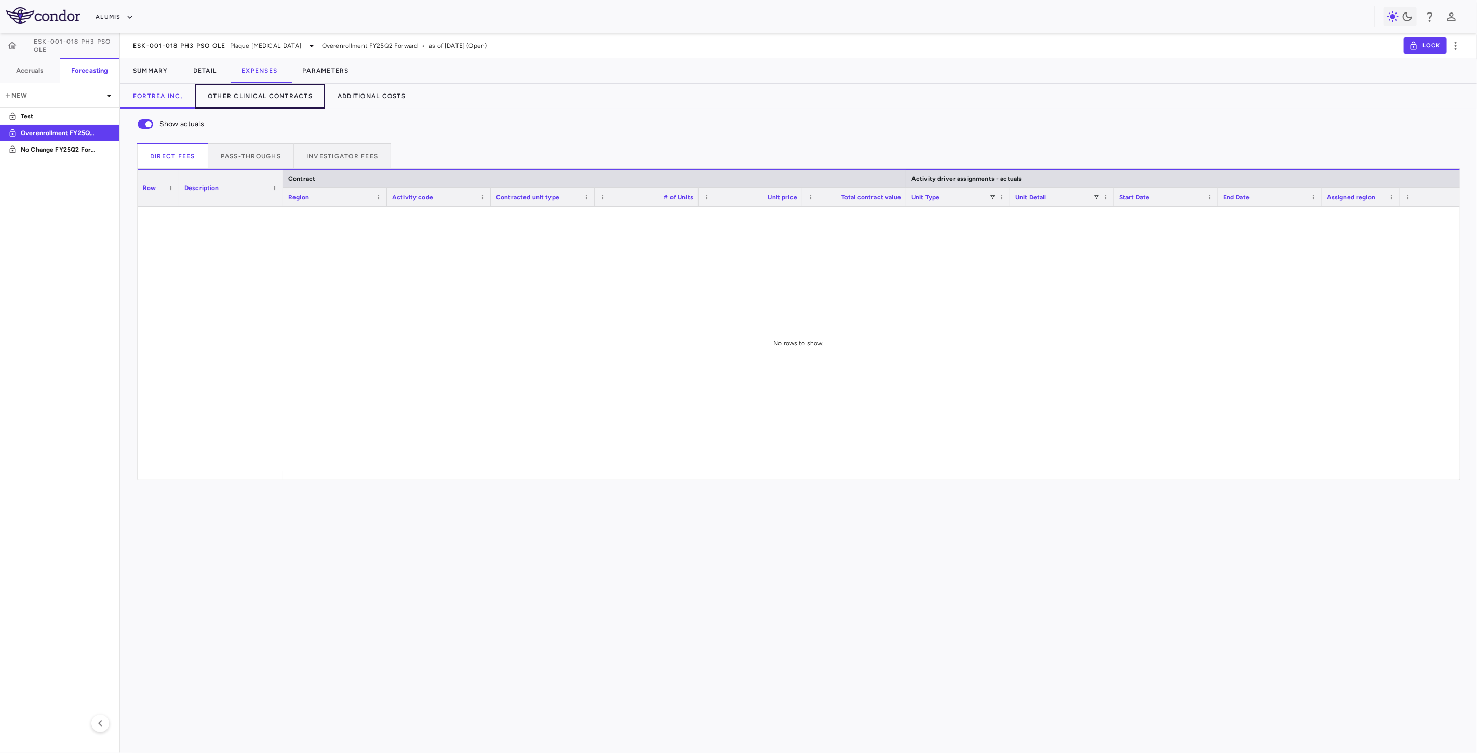
click at [298, 98] on button "Other Clinical Contracts" at bounding box center [260, 96] width 130 height 25
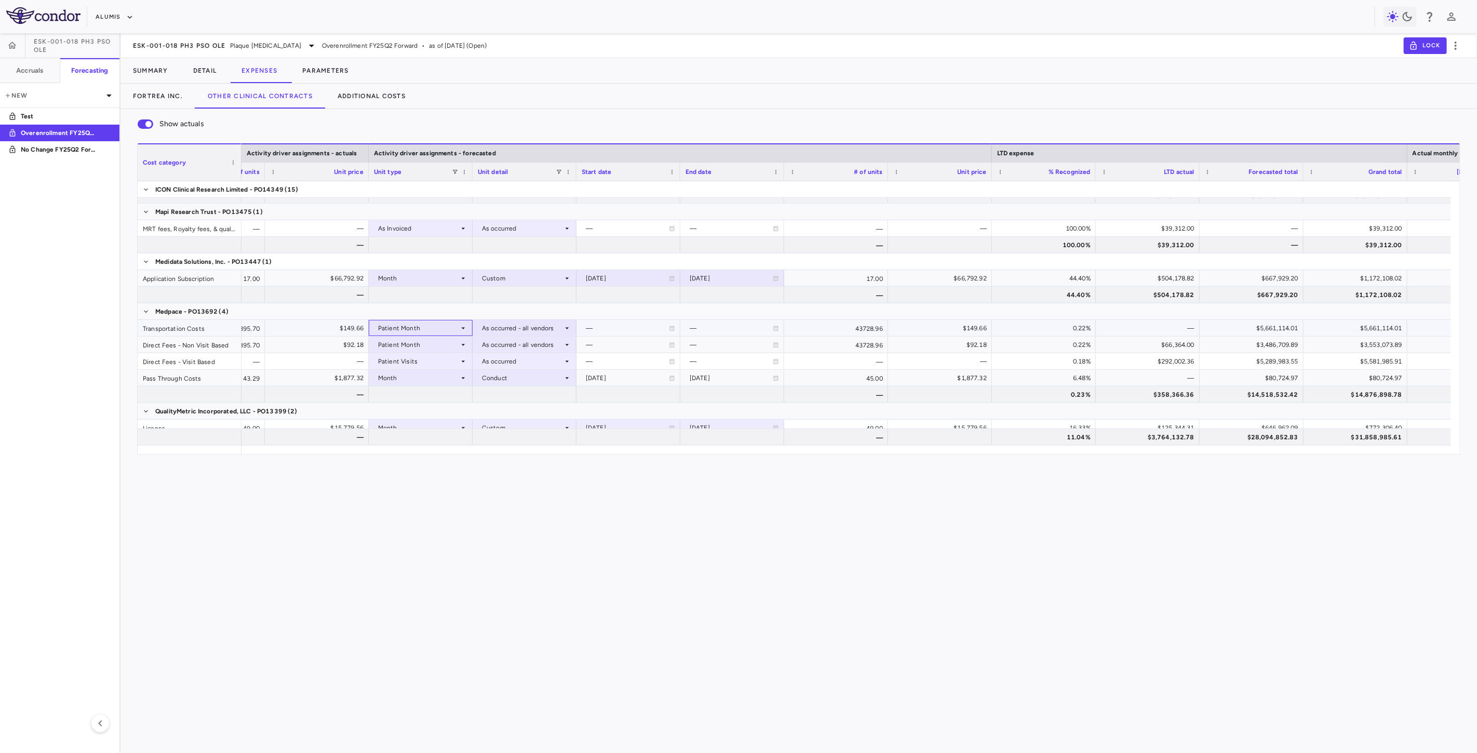
click at [421, 325] on div "Patient Month" at bounding box center [418, 328] width 81 height 17
click at [421, 424] on div "As Invoiced" at bounding box center [410, 426] width 41 height 9
click at [518, 323] on div at bounding box center [524, 327] width 93 height 15
click at [522, 347] on div "As occurred" at bounding box center [515, 347] width 42 height 9
click at [427, 343] on div "Patient Month" at bounding box center [418, 345] width 81 height 17
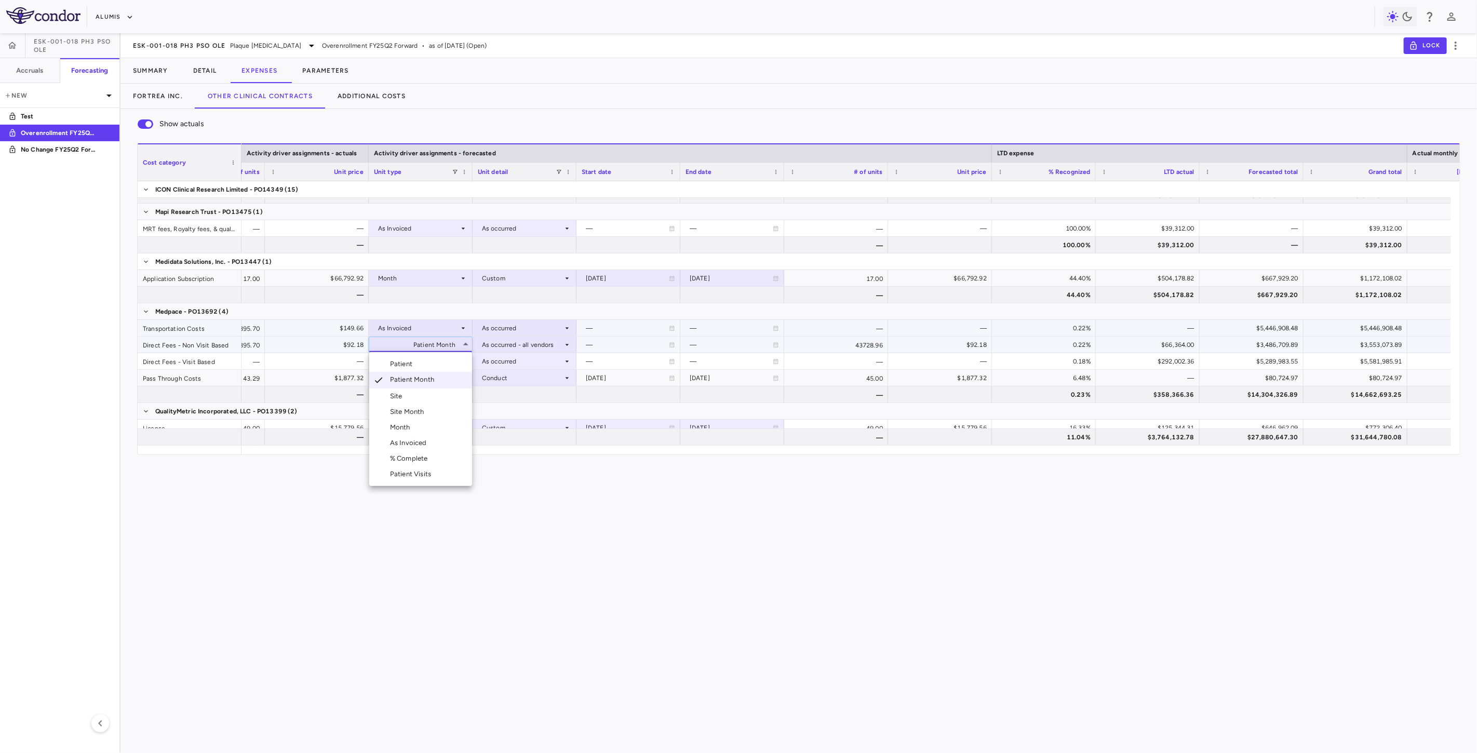
click at [417, 445] on div "As Invoiced" at bounding box center [410, 442] width 41 height 9
click at [507, 342] on div at bounding box center [524, 344] width 93 height 15
click at [510, 359] on div "As occurred" at bounding box center [515, 363] width 42 height 9
click at [427, 360] on div "Patient Visits" at bounding box center [418, 361] width 81 height 17
click at [411, 454] on div "As Invoiced" at bounding box center [410, 458] width 41 height 9
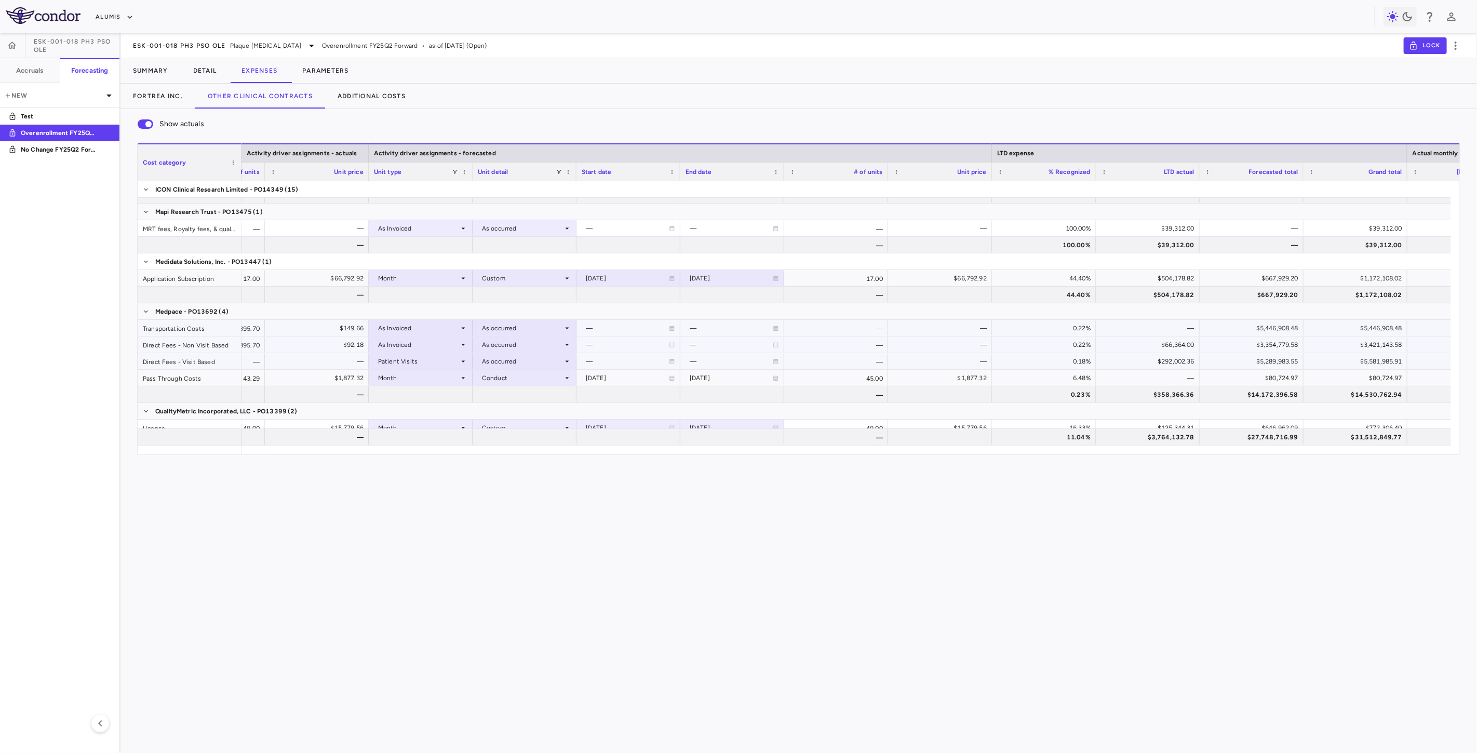
click at [486, 358] on div "As occurred" at bounding box center [522, 361] width 81 height 17
click at [420, 362] on div at bounding box center [738, 376] width 1477 height 753
click at [404, 359] on div "Patient Visits" at bounding box center [418, 361] width 81 height 17
click at [409, 461] on div "As Invoiced" at bounding box center [410, 458] width 41 height 9
click at [504, 360] on div at bounding box center [524, 361] width 93 height 15
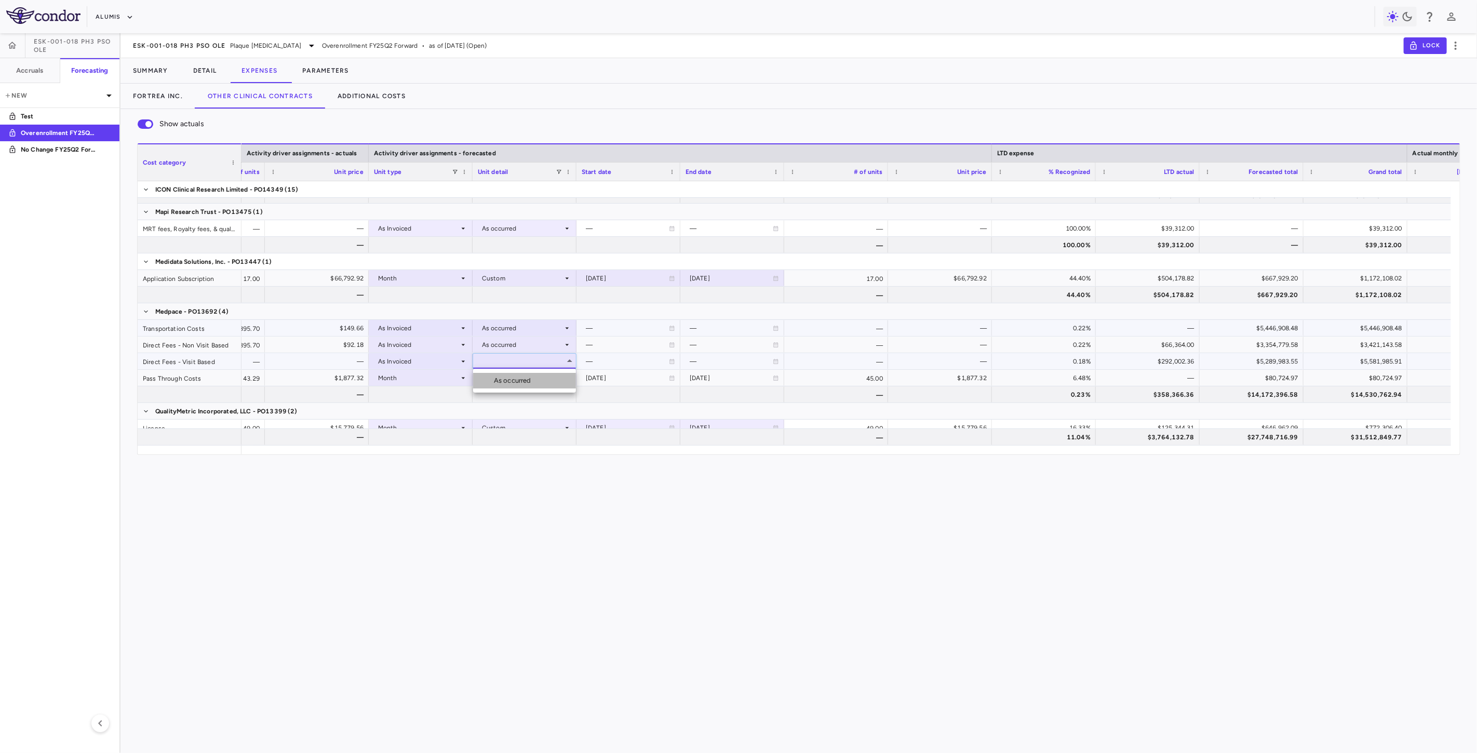
click at [515, 380] on div "As occurred" at bounding box center [515, 380] width 42 height 9
click at [299, 391] on div "—" at bounding box center [318, 394] width 89 height 17
click at [210, 60] on button "Detail" at bounding box center [205, 70] width 49 height 25
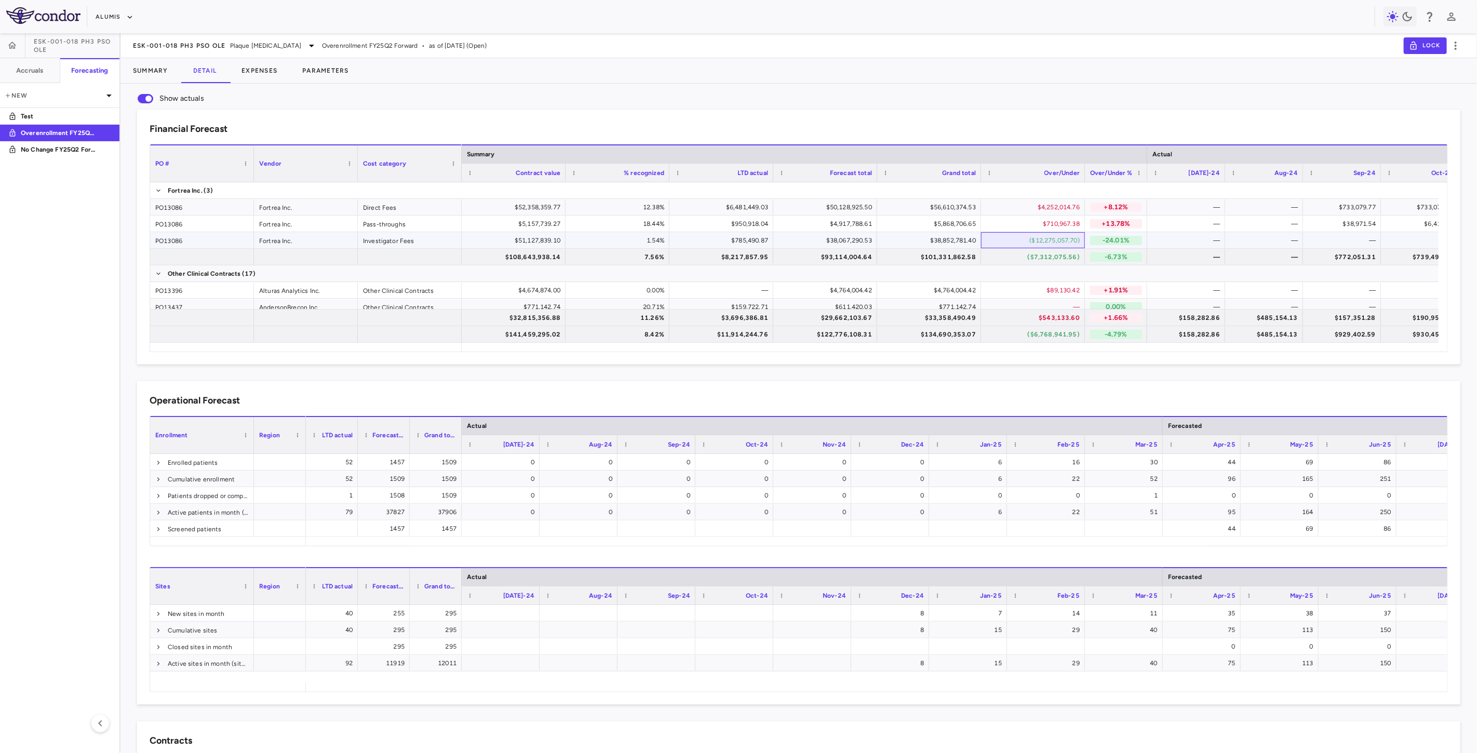
click at [1048, 239] on div "($12,275,057.70)" at bounding box center [1035, 240] width 89 height 17
